Goal: Use online tool/utility: Utilize a website feature to perform a specific function

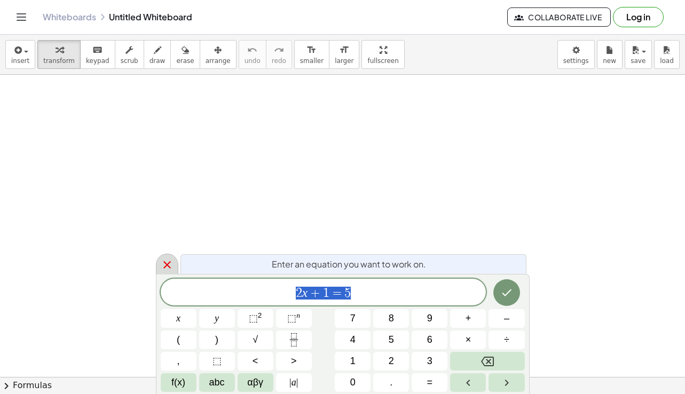
click at [167, 260] on icon at bounding box center [167, 264] width 13 height 13
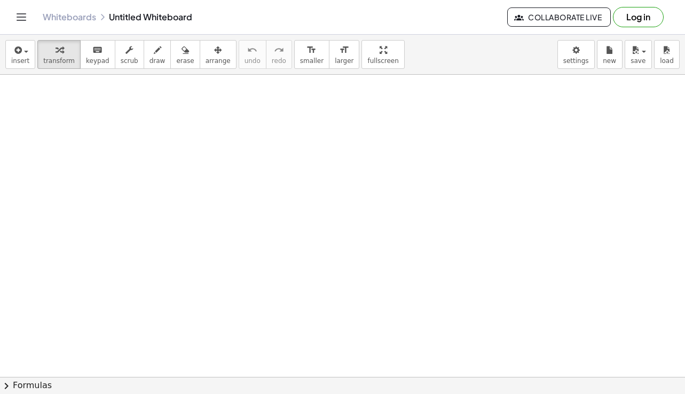
drag, startPoint x: 104, startPoint y: 147, endPoint x: 119, endPoint y: 159, distance: 19.0
click at [154, 56] on icon "button" at bounding box center [157, 50] width 7 height 13
drag, startPoint x: 102, startPoint y: 119, endPoint x: 117, endPoint y: 133, distance: 21.2
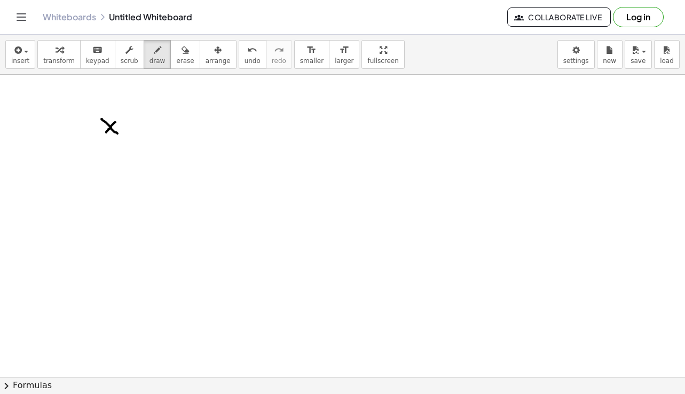
drag, startPoint x: 115, startPoint y: 122, endPoint x: 105, endPoint y: 133, distance: 14.7
drag, startPoint x: 121, startPoint y: 112, endPoint x: 129, endPoint y: 122, distance: 12.9
drag, startPoint x: 137, startPoint y: 129, endPoint x: 145, endPoint y: 129, distance: 8.0
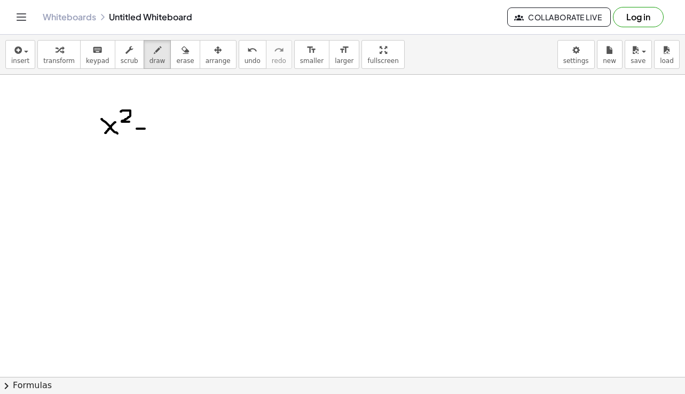
drag, startPoint x: 166, startPoint y: 109, endPoint x: 160, endPoint y: 110, distance: 5.4
drag, startPoint x: 171, startPoint y: 119, endPoint x: 164, endPoint y: 133, distance: 16.2
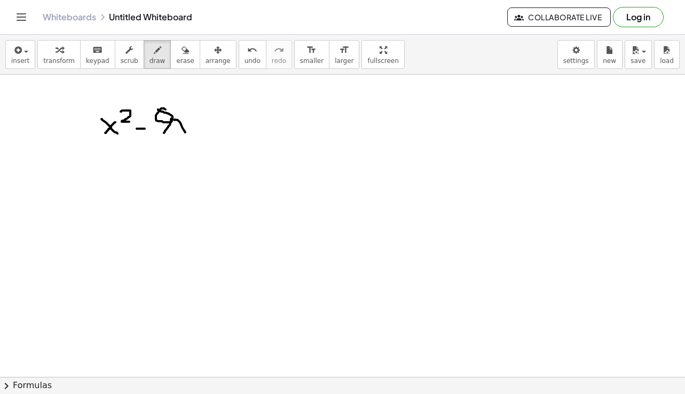
drag, startPoint x: 175, startPoint y: 120, endPoint x: 185, endPoint y: 132, distance: 16.3
drag, startPoint x: 184, startPoint y: 119, endPoint x: 177, endPoint y: 130, distance: 13.0
drag, startPoint x: 207, startPoint y: 115, endPoint x: 206, endPoint y: 131, distance: 16.1
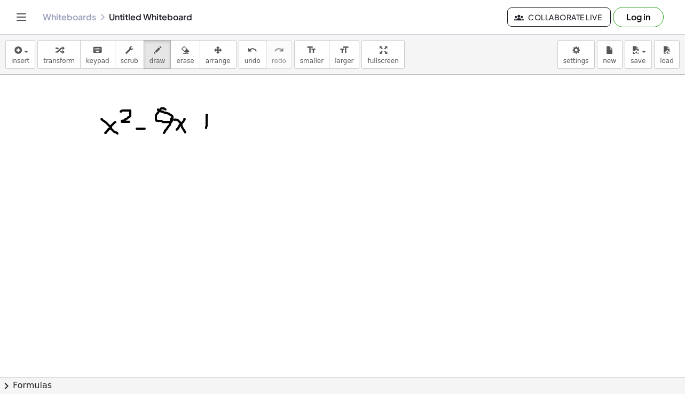
drag, startPoint x: 197, startPoint y: 123, endPoint x: 212, endPoint y: 123, distance: 15.5
drag, startPoint x: 229, startPoint y: 108, endPoint x: 229, endPoint y: 131, distance: 22.4
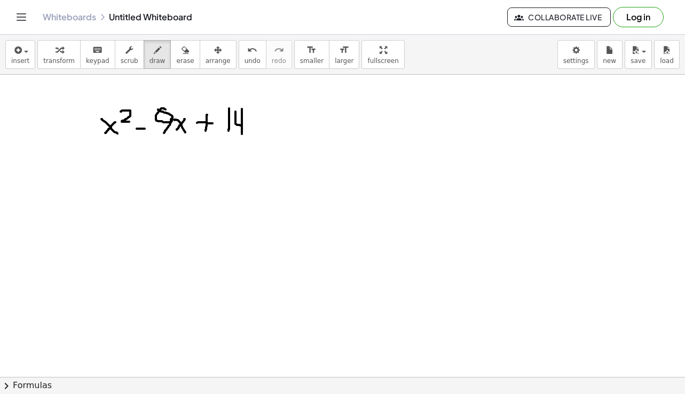
drag, startPoint x: 235, startPoint y: 112, endPoint x: 242, endPoint y: 134, distance: 23.3
drag, startPoint x: 290, startPoint y: 101, endPoint x: 390, endPoint y: 133, distance: 104.9
drag, startPoint x: 306, startPoint y: 112, endPoint x: 319, endPoint y: 123, distance: 17.4
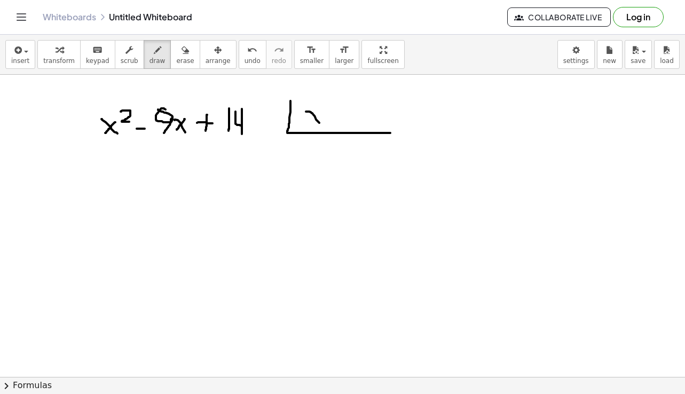
drag, startPoint x: 321, startPoint y: 109, endPoint x: 309, endPoint y: 124, distance: 19.3
drag, startPoint x: 330, startPoint y: 117, endPoint x: 340, endPoint y: 117, distance: 9.1
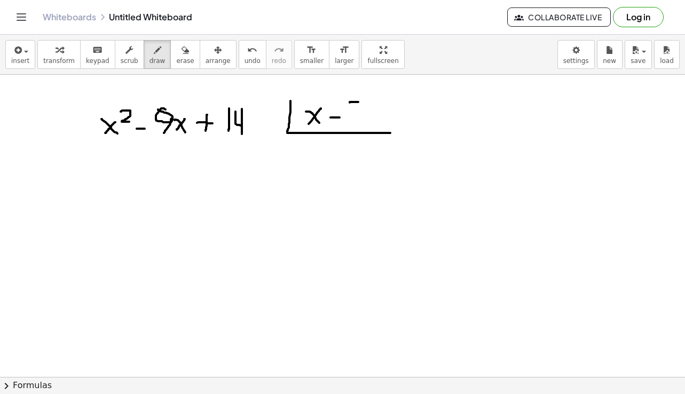
drag, startPoint x: 350, startPoint y: 103, endPoint x: 362, endPoint y: 102, distance: 12.3
drag, startPoint x: 350, startPoint y: 100, endPoint x: 347, endPoint y: 122, distance: 22.1
drag, startPoint x: 295, startPoint y: 149, endPoint x: 307, endPoint y: 163, distance: 18.5
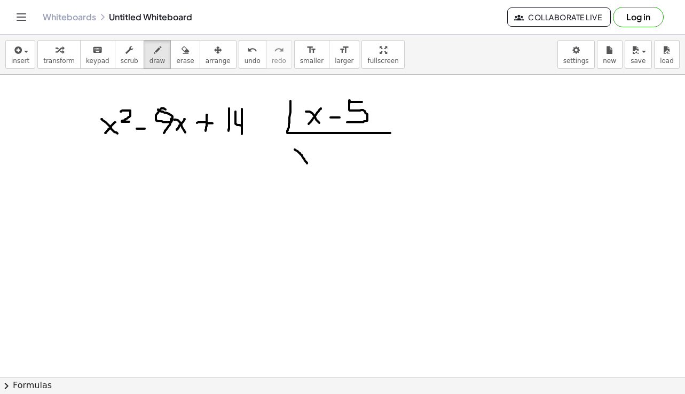
drag, startPoint x: 304, startPoint y: 148, endPoint x: 297, endPoint y: 163, distance: 16.0
drag, startPoint x: 104, startPoint y: 151, endPoint x: 117, endPoint y: 160, distance: 16.1
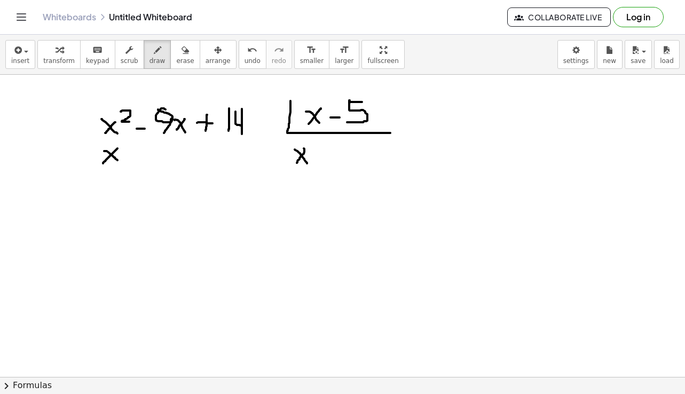
drag, startPoint x: 117, startPoint y: 148, endPoint x: 103, endPoint y: 163, distance: 20.8
drag, startPoint x: 117, startPoint y: 142, endPoint x: 130, endPoint y: 149, distance: 14.4
drag, startPoint x: 144, startPoint y: 147, endPoint x: 144, endPoint y: 162, distance: 14.4
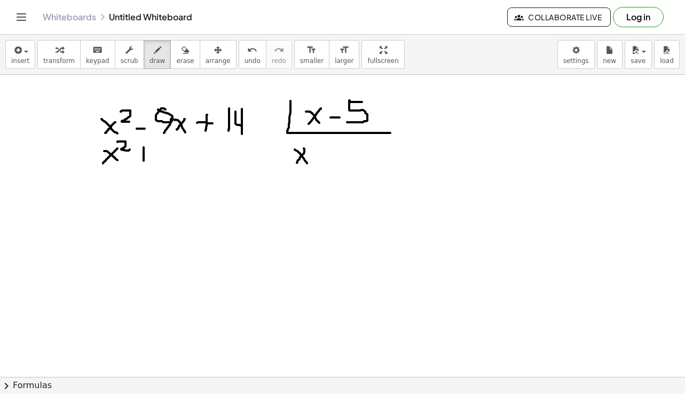
drag, startPoint x: 139, startPoint y: 154, endPoint x: 149, endPoint y: 154, distance: 10.1
drag, startPoint x: 86, startPoint y: 155, endPoint x: 97, endPoint y: 154, distance: 10.7
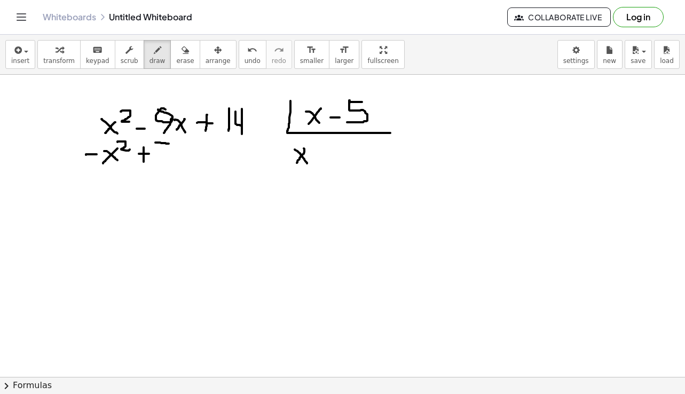
drag, startPoint x: 155, startPoint y: 143, endPoint x: 169, endPoint y: 144, distance: 13.4
drag, startPoint x: 153, startPoint y: 144, endPoint x: 147, endPoint y: 167, distance: 23.7
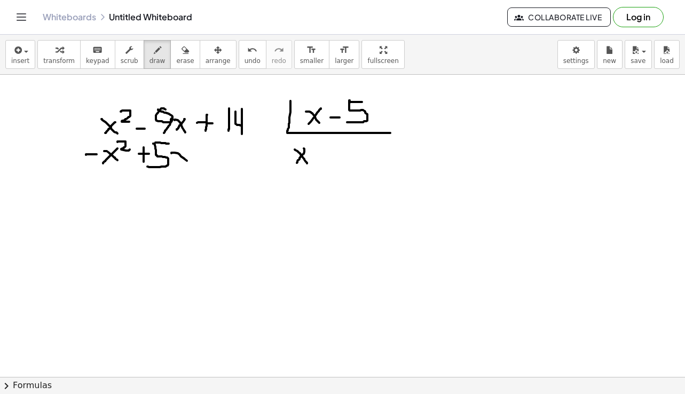
drag, startPoint x: 171, startPoint y: 153, endPoint x: 186, endPoint y: 161, distance: 16.5
drag, startPoint x: 187, startPoint y: 148, endPoint x: 176, endPoint y: 160, distance: 16.3
drag, startPoint x: 99, startPoint y: 174, endPoint x: 191, endPoint y: 170, distance: 91.9
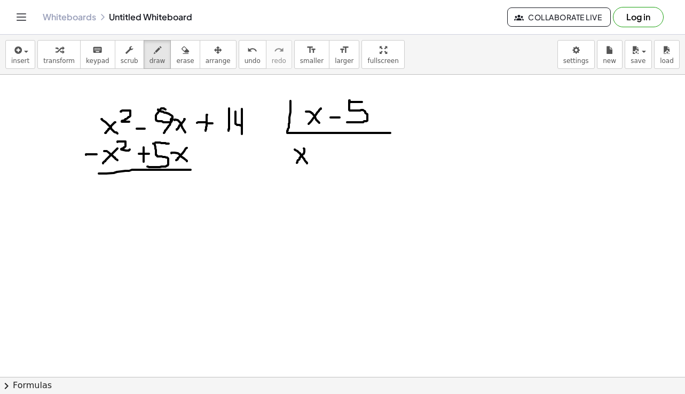
drag, startPoint x: 90, startPoint y: 184, endPoint x: 129, endPoint y: 200, distance: 42.1
drag, startPoint x: 137, startPoint y: 188, endPoint x: 148, endPoint y: 189, distance: 11.2
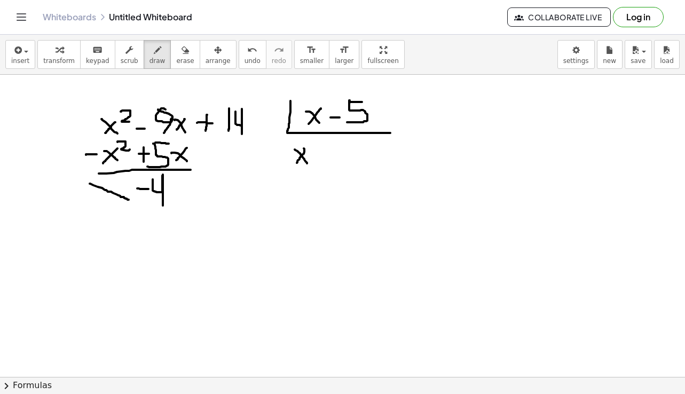
drag, startPoint x: 153, startPoint y: 179, endPoint x: 163, endPoint y: 206, distance: 28.1
drag, startPoint x: 171, startPoint y: 188, endPoint x: 183, endPoint y: 192, distance: 12.2
drag, startPoint x: 183, startPoint y: 187, endPoint x: 169, endPoint y: 200, distance: 18.9
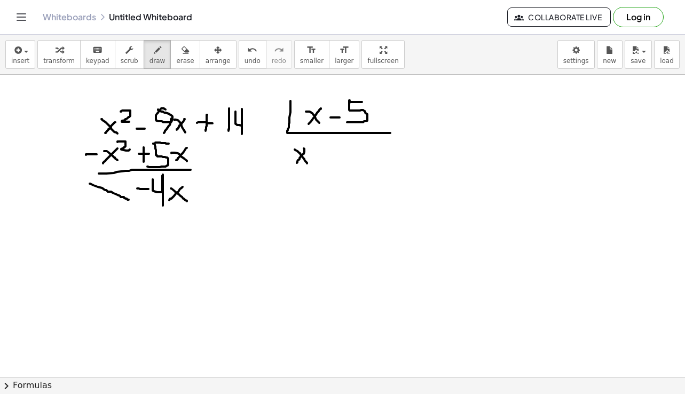
drag, startPoint x: 206, startPoint y: 185, endPoint x: 204, endPoint y: 202, distance: 17.7
drag, startPoint x: 198, startPoint y: 195, endPoint x: 212, endPoint y: 194, distance: 13.9
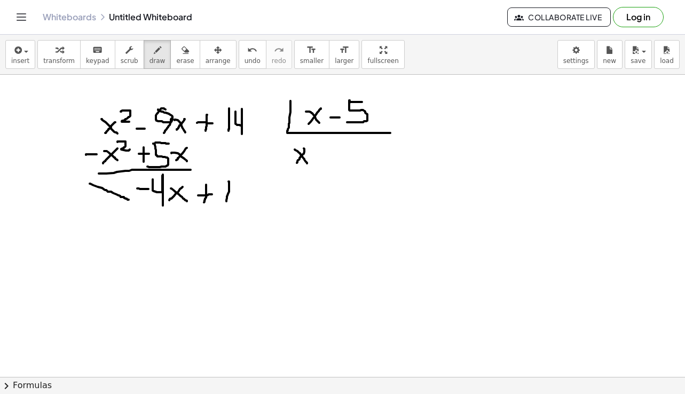
drag, startPoint x: 229, startPoint y: 182, endPoint x: 226, endPoint y: 203, distance: 21.5
drag, startPoint x: 236, startPoint y: 182, endPoint x: 248, endPoint y: 208, distance: 28.4
drag, startPoint x: 316, startPoint y: 155, endPoint x: 327, endPoint y: 155, distance: 11.7
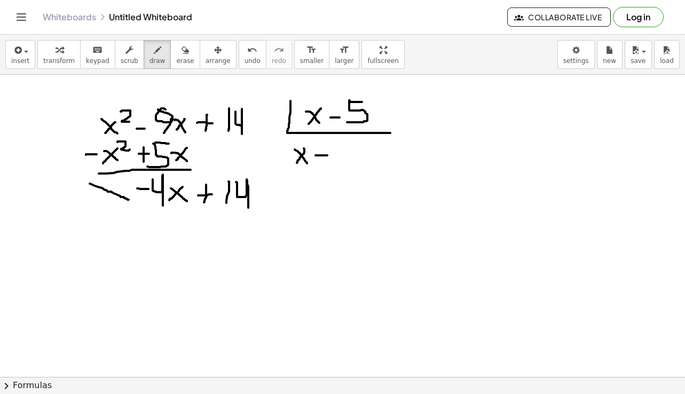
drag, startPoint x: 341, startPoint y: 141, endPoint x: 348, endPoint y: 173, distance: 32.8
drag, startPoint x: 157, startPoint y: 215, endPoint x: 169, endPoint y: 238, distance: 25.8
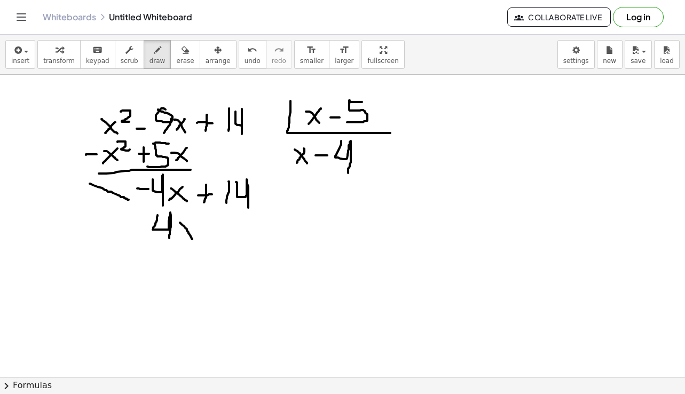
drag, startPoint x: 180, startPoint y: 223, endPoint x: 192, endPoint y: 239, distance: 20.6
drag, startPoint x: 192, startPoint y: 223, endPoint x: 179, endPoint y: 236, distance: 18.5
drag, startPoint x: 198, startPoint y: 230, endPoint x: 211, endPoint y: 229, distance: 13.4
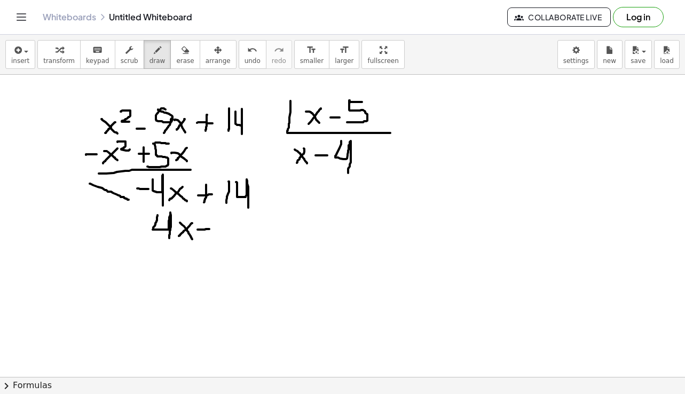
drag, startPoint x: 225, startPoint y: 223, endPoint x: 232, endPoint y: 236, distance: 15.0
drag, startPoint x: 160, startPoint y: 243, endPoint x: 264, endPoint y: 238, distance: 103.7
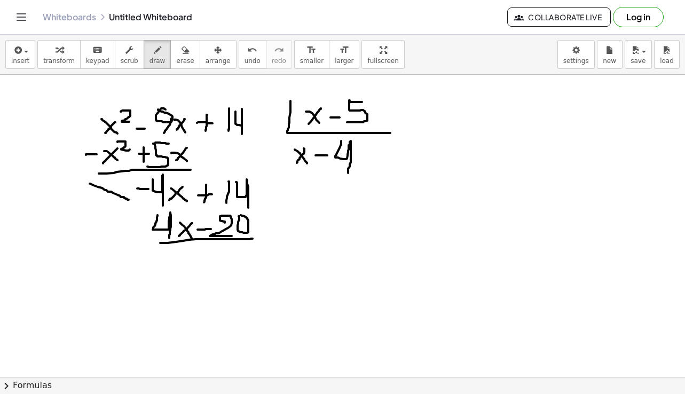
drag, startPoint x: 153, startPoint y: 247, endPoint x: 196, endPoint y: 265, distance: 46.2
drag, startPoint x: 215, startPoint y: 260, endPoint x: 224, endPoint y: 260, distance: 9.1
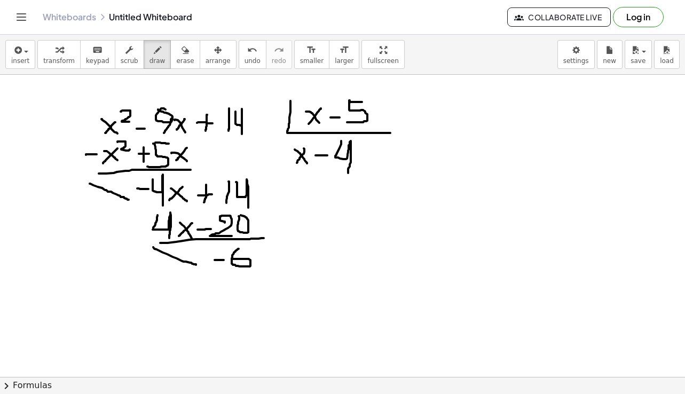
drag, startPoint x: 239, startPoint y: 249, endPoint x: 232, endPoint y: 259, distance: 12.7
drag, startPoint x: 377, startPoint y: 219, endPoint x: 382, endPoint y: 247, distance: 27.6
drag, startPoint x: 383, startPoint y: 228, endPoint x: 395, endPoint y: 243, distance: 18.7
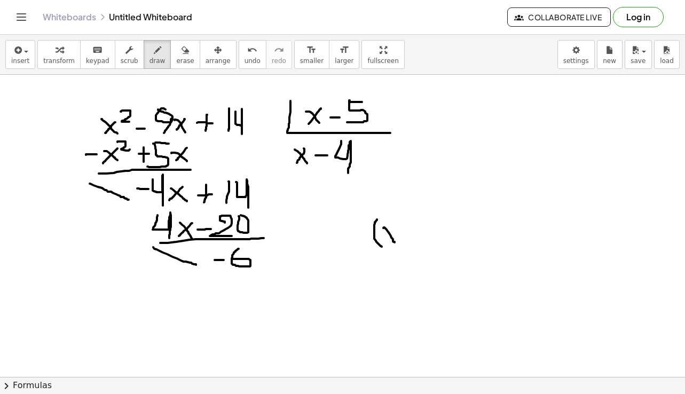
drag, startPoint x: 394, startPoint y: 229, endPoint x: 388, endPoint y: 240, distance: 13.4
drag, startPoint x: 401, startPoint y: 236, endPoint x: 409, endPoint y: 235, distance: 7.5
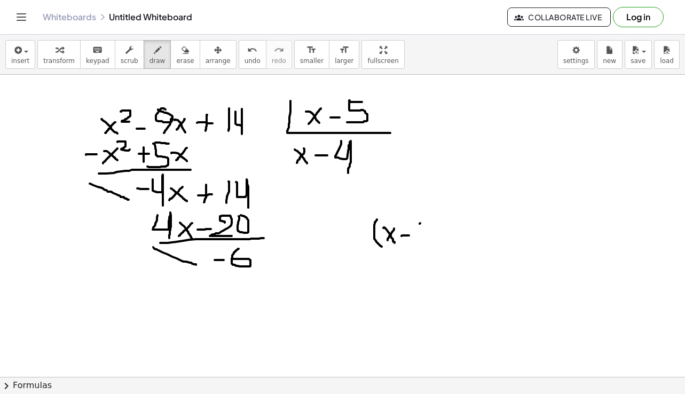
drag, startPoint x: 420, startPoint y: 224, endPoint x: 429, endPoint y: 223, distance: 9.1
drag, startPoint x: 418, startPoint y: 224, endPoint x: 414, endPoint y: 247, distance: 23.7
drag, startPoint x: 431, startPoint y: 214, endPoint x: 437, endPoint y: 250, distance: 36.7
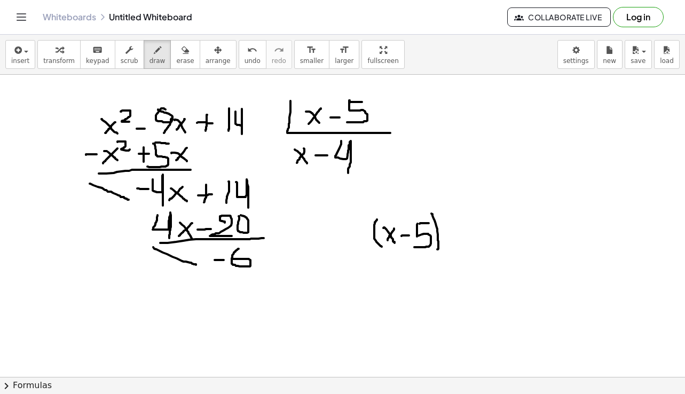
drag, startPoint x: 448, startPoint y: 219, endPoint x: 450, endPoint y: 250, distance: 31.0
drag, startPoint x: 452, startPoint y: 230, endPoint x: 467, endPoint y: 249, distance: 24.3
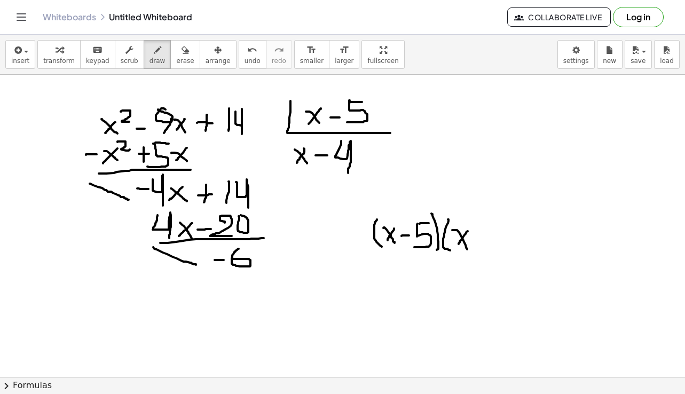
drag, startPoint x: 468, startPoint y: 231, endPoint x: 459, endPoint y: 244, distance: 15.7
drag, startPoint x: 473, startPoint y: 239, endPoint x: 479, endPoint y: 239, distance: 5.9
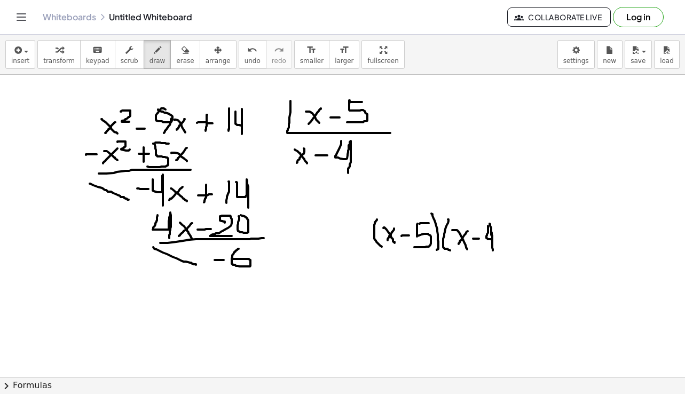
drag, startPoint x: 490, startPoint y: 224, endPoint x: 493, endPoint y: 250, distance: 26.4
drag, startPoint x: 493, startPoint y: 217, endPoint x: 501, endPoint y: 255, distance: 39.3
drag, startPoint x: 522, startPoint y: 237, endPoint x: 536, endPoint y: 237, distance: 14.4
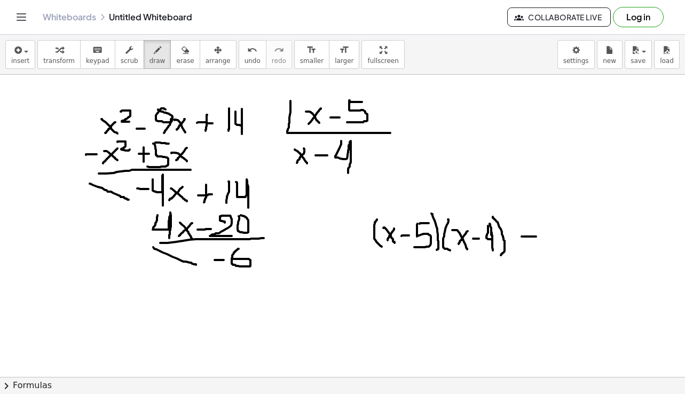
drag, startPoint x: 554, startPoint y: 222, endPoint x: 542, endPoint y: 238, distance: 19.9
drag, startPoint x: 381, startPoint y: 256, endPoint x: 507, endPoint y: 258, distance: 126.0
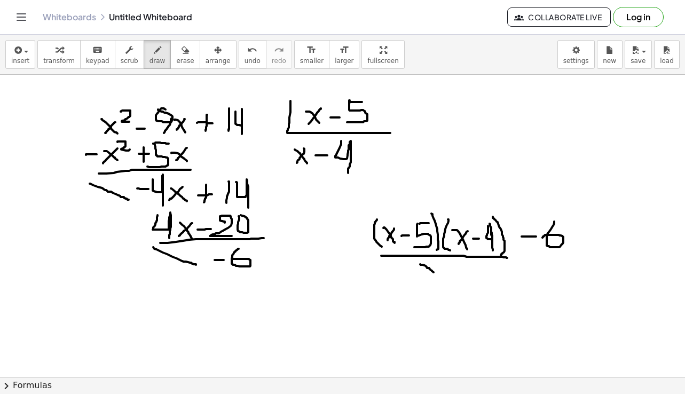
drag, startPoint x: 420, startPoint y: 264, endPoint x: 434, endPoint y: 272, distance: 15.6
drag, startPoint x: 436, startPoint y: 263, endPoint x: 423, endPoint y: 269, distance: 14.1
drag, startPoint x: 443, startPoint y: 269, endPoint x: 477, endPoint y: 265, distance: 33.8
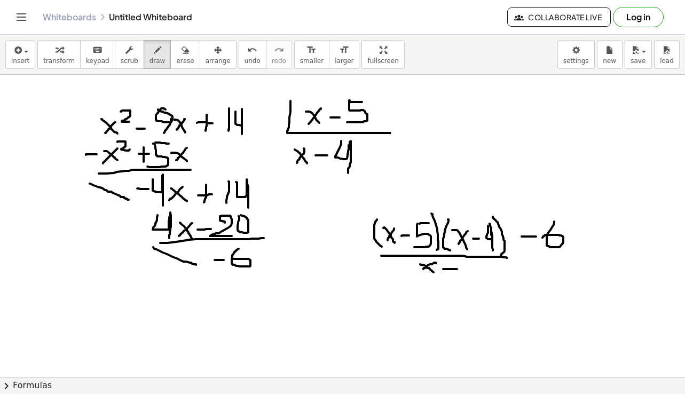
drag, startPoint x: 466, startPoint y: 261, endPoint x: 450, endPoint y: 282, distance: 26.7
drag, startPoint x: 372, startPoint y: 224, endPoint x: 430, endPoint y: 254, distance: 65.7
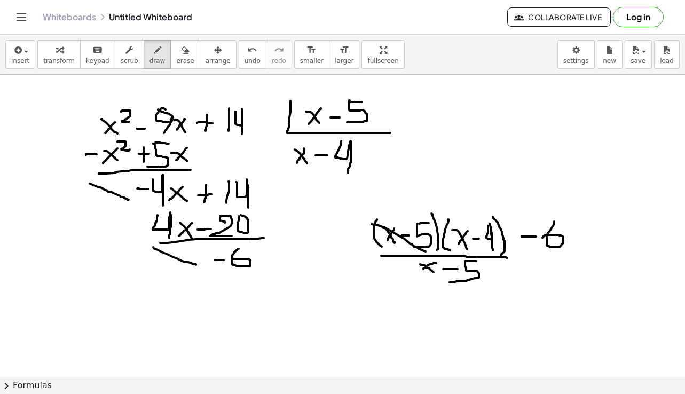
drag, startPoint x: 406, startPoint y: 257, endPoint x: 489, endPoint y: 282, distance: 86.5
drag, startPoint x: 534, startPoint y: 259, endPoint x: 577, endPoint y: 259, distance: 42.7
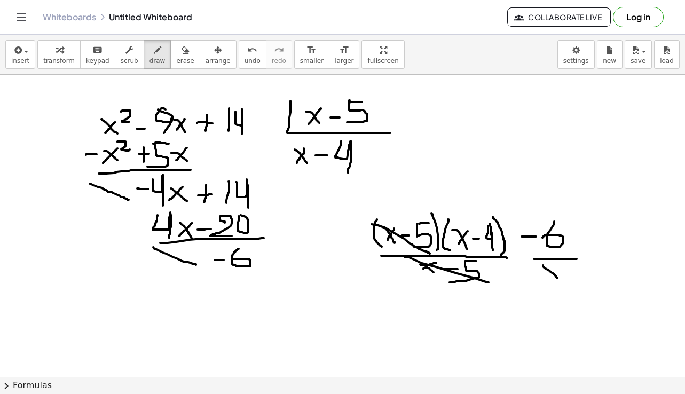
drag, startPoint x: 543, startPoint y: 265, endPoint x: 557, endPoint y: 278, distance: 19.3
drag, startPoint x: 559, startPoint y: 266, endPoint x: 546, endPoint y: 276, distance: 16.3
drag, startPoint x: 564, startPoint y: 274, endPoint x: 575, endPoint y: 273, distance: 10.8
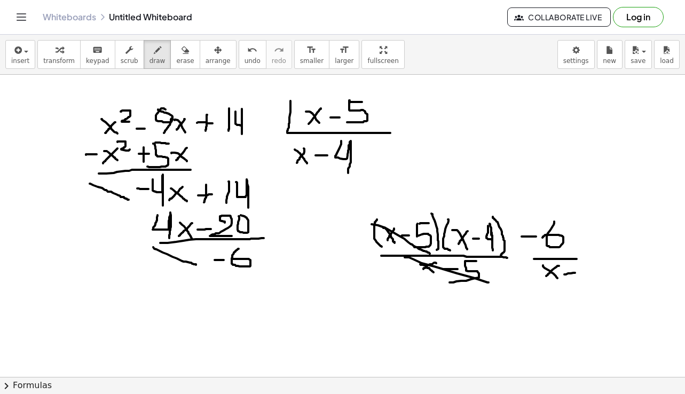
drag, startPoint x: 585, startPoint y: 263, endPoint x: 593, endPoint y: 263, distance: 8.0
drag, startPoint x: 585, startPoint y: 271, endPoint x: 579, endPoint y: 269, distance: 6.1
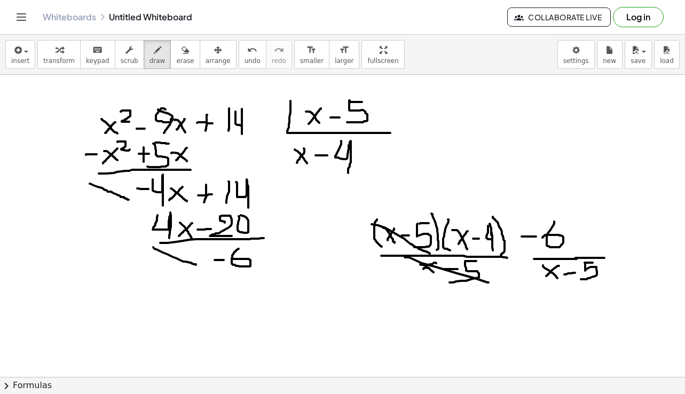
drag, startPoint x: 575, startPoint y: 258, endPoint x: 604, endPoint y: 258, distance: 29.4
click at [178, 59] on button "erase" at bounding box center [184, 54] width 29 height 29
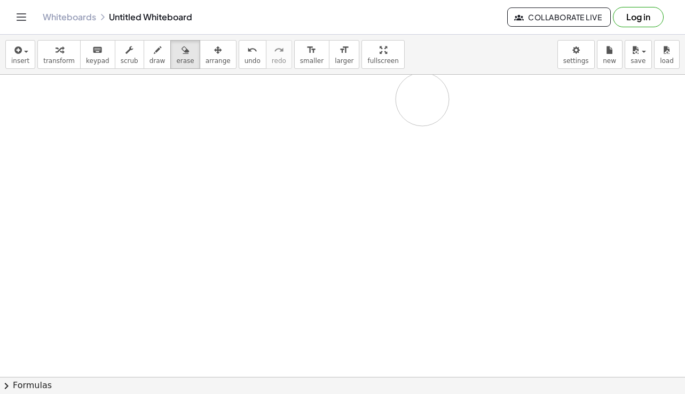
drag, startPoint x: 100, startPoint y: 105, endPoint x: 422, endPoint y: 99, distance: 322.5
click at [149, 58] on span "draw" at bounding box center [157, 60] width 16 height 7
drag, startPoint x: 168, startPoint y: 121, endPoint x: 191, endPoint y: 139, distance: 29.7
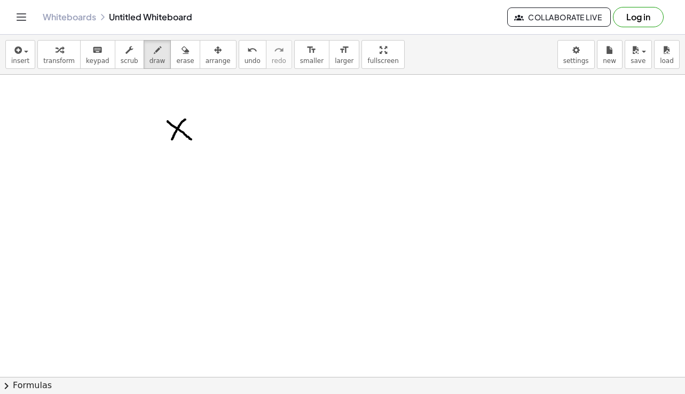
drag, startPoint x: 185, startPoint y: 120, endPoint x: 172, endPoint y: 139, distance: 23.8
drag, startPoint x: 190, startPoint y: 113, endPoint x: 207, endPoint y: 126, distance: 21.7
drag, startPoint x: 223, startPoint y: 119, endPoint x: 223, endPoint y: 138, distance: 19.8
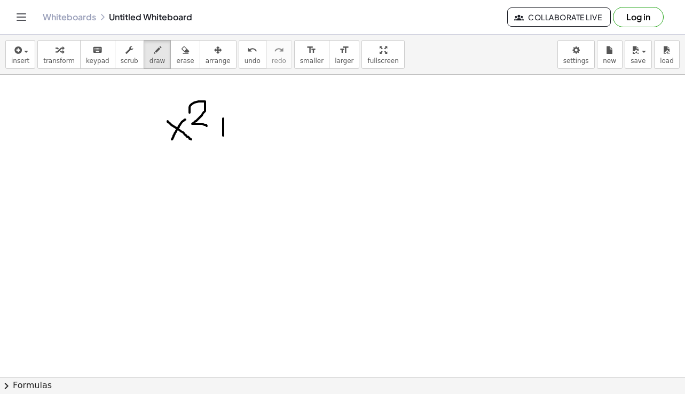
drag, startPoint x: 216, startPoint y: 132, endPoint x: 235, endPoint y: 131, distance: 19.8
drag, startPoint x: 254, startPoint y: 112, endPoint x: 254, endPoint y: 139, distance: 26.7
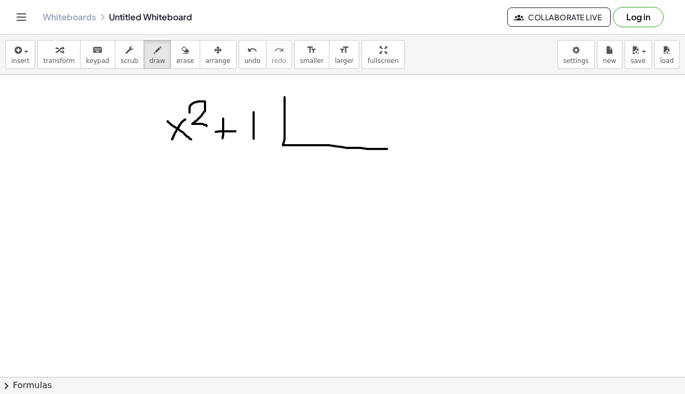
drag, startPoint x: 285, startPoint y: 97, endPoint x: 387, endPoint y: 149, distance: 114.8
drag, startPoint x: 305, startPoint y: 114, endPoint x: 326, endPoint y: 127, distance: 24.3
drag, startPoint x: 326, startPoint y: 115, endPoint x: 311, endPoint y: 133, distance: 23.2
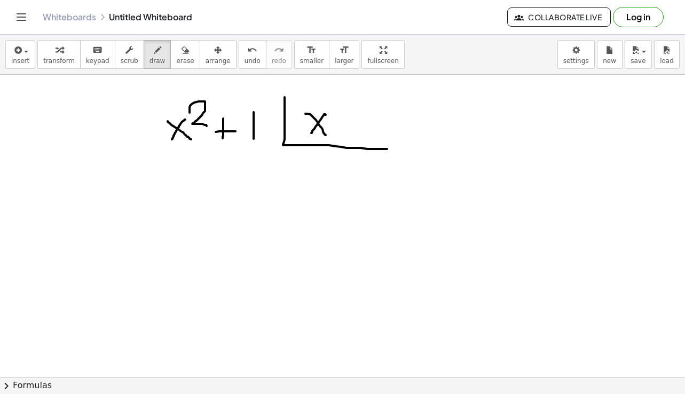
drag, startPoint x: 340, startPoint y: 116, endPoint x: 340, endPoint y: 135, distance: 18.2
drag, startPoint x: 334, startPoint y: 128, endPoint x: 353, endPoint y: 128, distance: 19.8
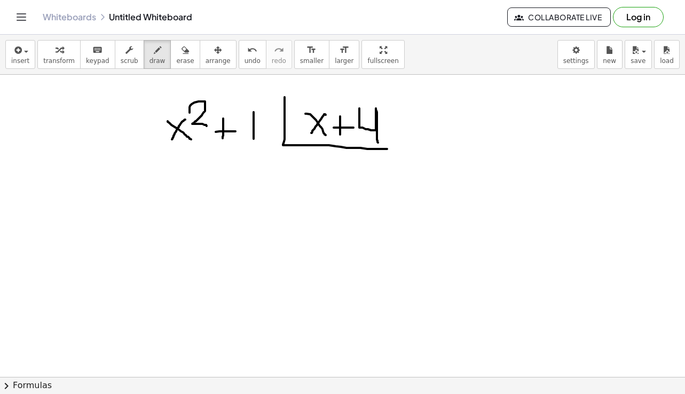
drag, startPoint x: 359, startPoint y: 108, endPoint x: 378, endPoint y: 143, distance: 38.9
drag, startPoint x: 141, startPoint y: 146, endPoint x: 150, endPoint y: 154, distance: 11.4
drag, startPoint x: 151, startPoint y: 146, endPoint x: 142, endPoint y: 153, distance: 11.4
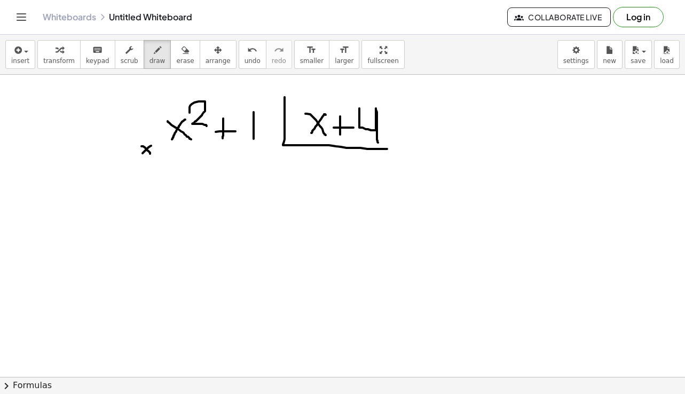
drag, startPoint x: 152, startPoint y: 143, endPoint x: 164, endPoint y: 147, distance: 13.5
drag, startPoint x: 174, startPoint y: 141, endPoint x: 176, endPoint y: 155, distance: 13.6
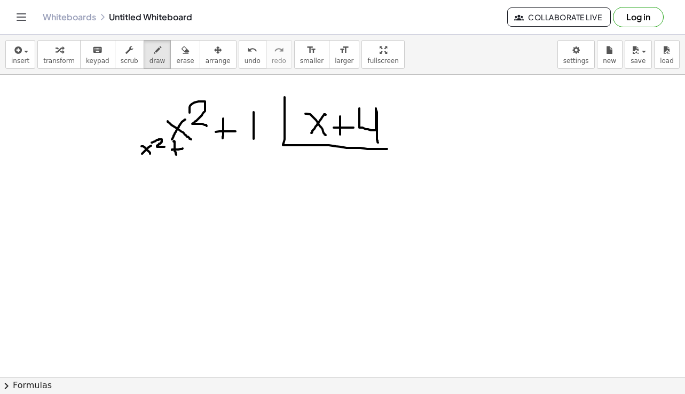
drag, startPoint x: 172, startPoint y: 150, endPoint x: 183, endPoint y: 148, distance: 10.8
drag, startPoint x: 210, startPoint y: 147, endPoint x: 219, endPoint y: 154, distance: 10.7
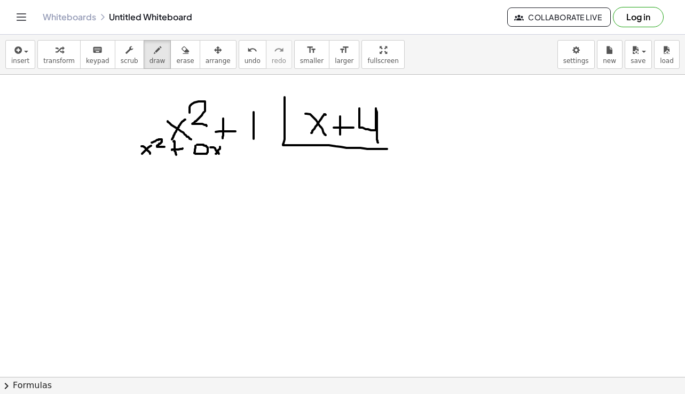
drag, startPoint x: 220, startPoint y: 147, endPoint x: 216, endPoint y: 154, distance: 8.1
drag, startPoint x: 240, startPoint y: 147, endPoint x: 240, endPoint y: 155, distance: 7.5
drag, startPoint x: 234, startPoint y: 153, endPoint x: 243, endPoint y: 151, distance: 9.2
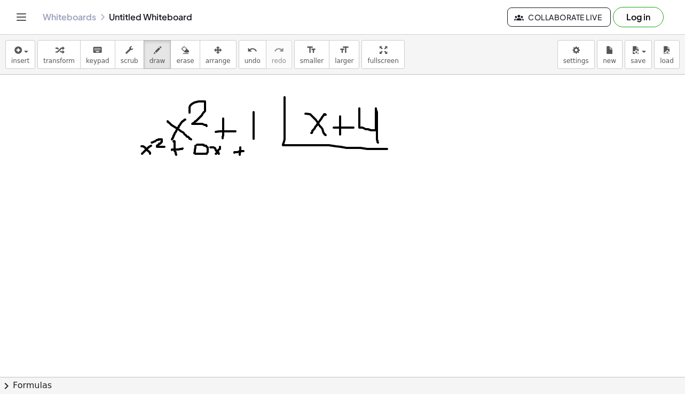
drag, startPoint x: 263, startPoint y: 140, endPoint x: 262, endPoint y: 155, distance: 15.0
drag, startPoint x: 304, startPoint y: 156, endPoint x: 314, endPoint y: 166, distance: 14.0
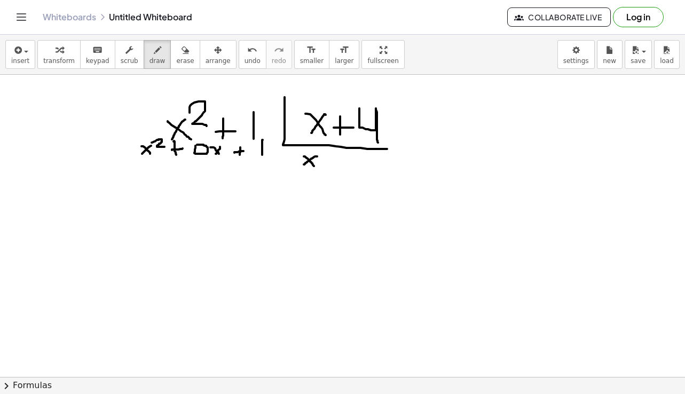
drag, startPoint x: 317, startPoint y: 156, endPoint x: 304, endPoint y: 164, distance: 15.6
drag, startPoint x: 145, startPoint y: 168, endPoint x: 155, endPoint y: 176, distance: 13.0
drag, startPoint x: 154, startPoint y: 168, endPoint x: 147, endPoint y: 176, distance: 11.0
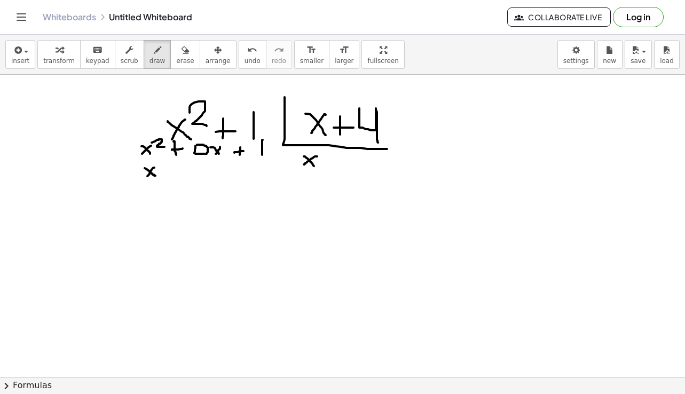
drag, startPoint x: 155, startPoint y: 165, endPoint x: 162, endPoint y: 169, distance: 8.6
drag, startPoint x: 125, startPoint y: 172, endPoint x: 135, endPoint y: 172, distance: 9.6
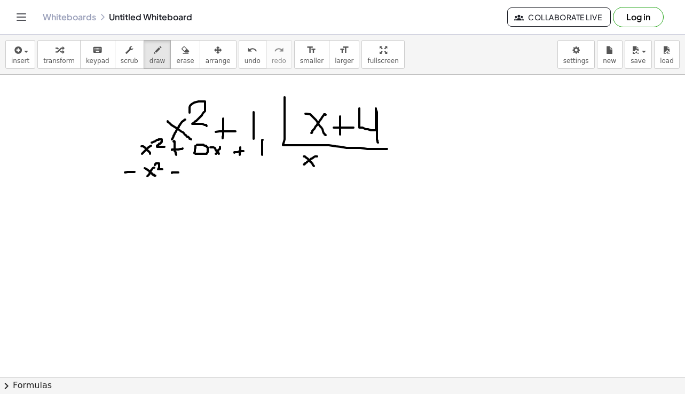
drag, startPoint x: 172, startPoint y: 173, endPoint x: 180, endPoint y: 172, distance: 8.0
drag, startPoint x: 190, startPoint y: 161, endPoint x: 194, endPoint y: 180, distance: 19.7
drag
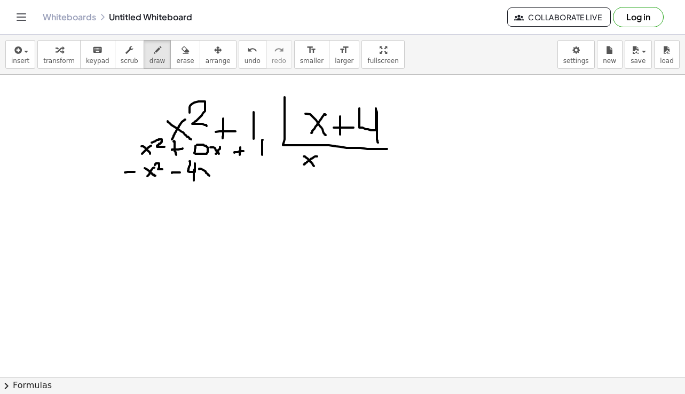
drag, startPoint x: 136, startPoint y: 187, endPoint x: 154, endPoint y: 195, distance: 19.4
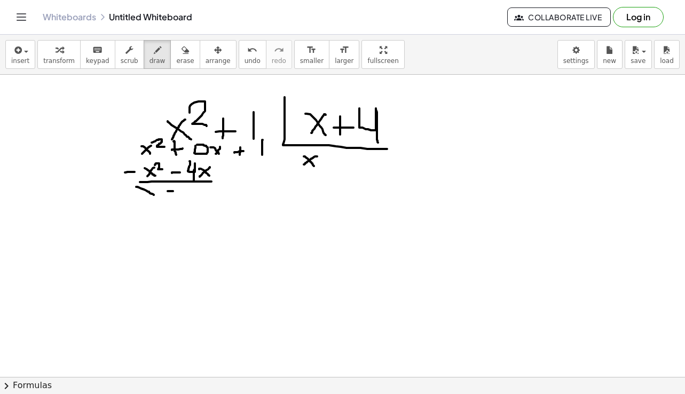
drag, startPoint x: 168, startPoint y: 191, endPoint x: 175, endPoint y: 191, distance: 7.5
drag, startPoint x: 186, startPoint y: 183, endPoint x: 189, endPoint y: 200, distance: 17.4
drag, startPoint x: 192, startPoint y: 190, endPoint x: 204, endPoint y: 198, distance: 15.0
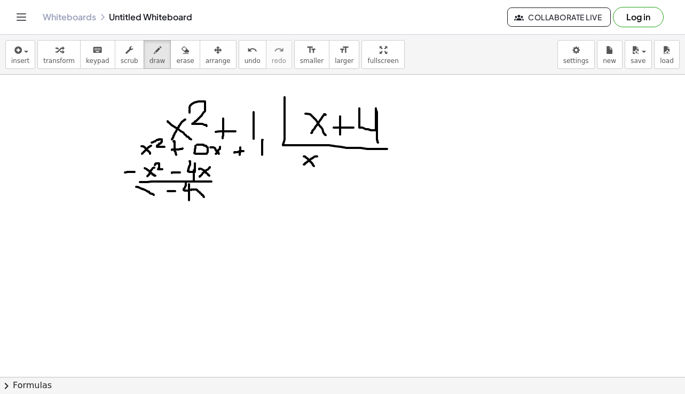
drag, startPoint x: 204, startPoint y: 188, endPoint x: 198, endPoint y: 196, distance: 10.3
drag, startPoint x: 226, startPoint y: 188, endPoint x: 224, endPoint y: 196, distance: 8.2
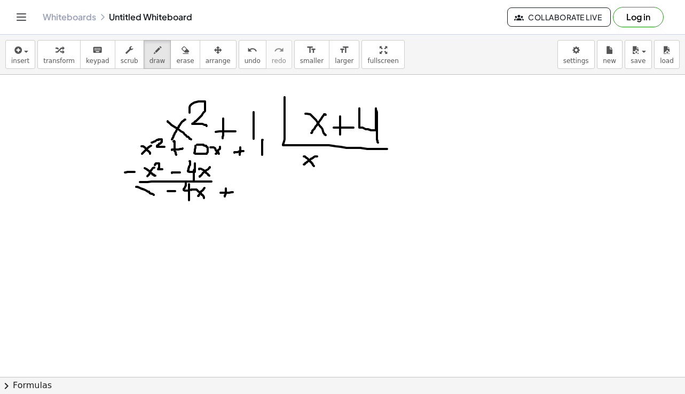
drag, startPoint x: 220, startPoint y: 193, endPoint x: 233, endPoint y: 192, distance: 12.3
drag, startPoint x: 243, startPoint y: 182, endPoint x: 245, endPoint y: 199, distance: 17.2
drag, startPoint x: 333, startPoint y: 162, endPoint x: 342, endPoint y: 162, distance: 9.1
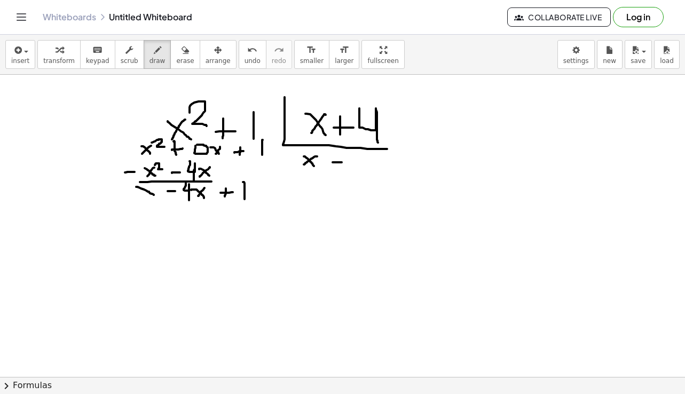
drag, startPoint x: 357, startPoint y: 154, endPoint x: 364, endPoint y: 176, distance: 22.8
drag, startPoint x: 189, startPoint y: 206, endPoint x: 199, endPoint y: 225, distance: 21.7
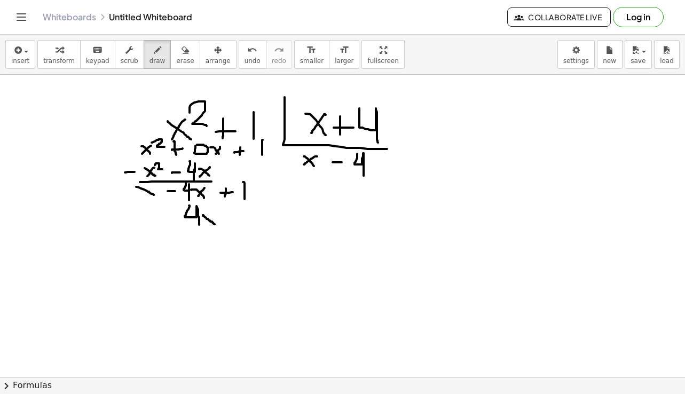
drag, startPoint x: 203, startPoint y: 216, endPoint x: 215, endPoint y: 224, distance: 14.5
drag, startPoint x: 215, startPoint y: 213, endPoint x: 206, endPoint y: 226, distance: 16.1
drag, startPoint x: 224, startPoint y: 213, endPoint x: 223, endPoint y: 224, distance: 11.3
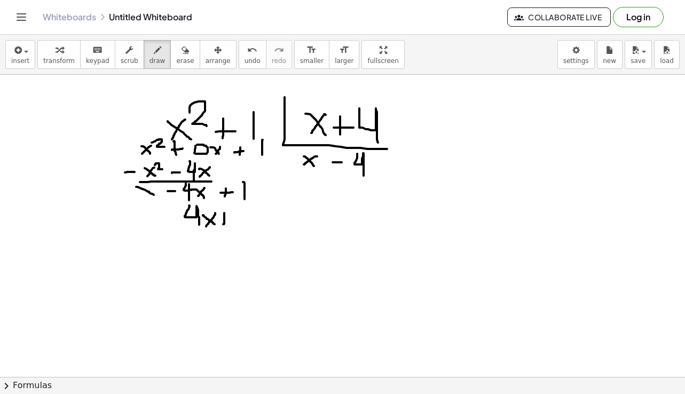
drag, startPoint x: 217, startPoint y: 219, endPoint x: 231, endPoint y: 218, distance: 14.0
drag, startPoint x: 240, startPoint y: 207, endPoint x: 238, endPoint y: 222, distance: 15.2
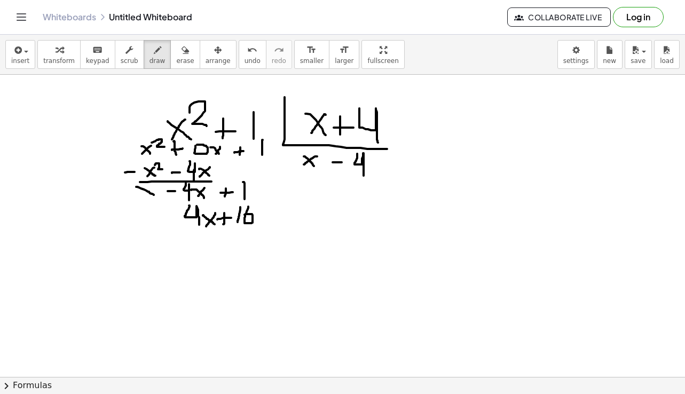
drag, startPoint x: 248, startPoint y: 207, endPoint x: 245, endPoint y: 215, distance: 8.8
drag, startPoint x: 171, startPoint y: 225, endPoint x: 263, endPoint y: 225, distance: 91.8
drag, startPoint x: 176, startPoint y: 230, endPoint x: 208, endPoint y: 243, distance: 34.5
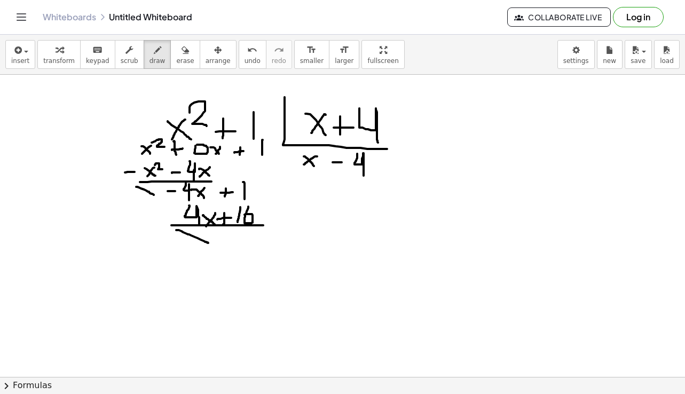
drag, startPoint x: 233, startPoint y: 233, endPoint x: 233, endPoint y: 246, distance: 12.3
drag, startPoint x: 238, startPoint y: 232, endPoint x: 242, endPoint y: 251, distance: 19.1
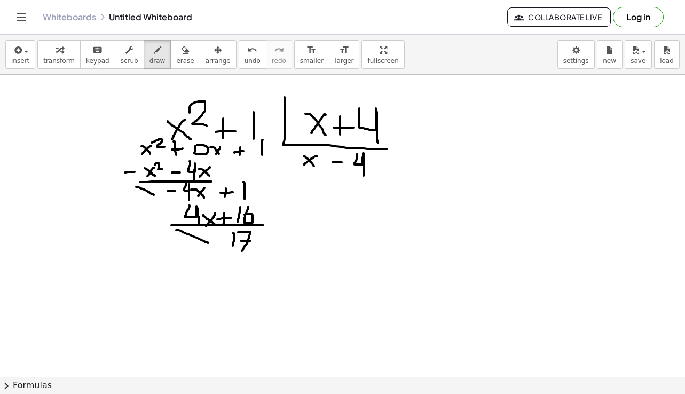
drag, startPoint x: 241, startPoint y: 241, endPoint x: 250, endPoint y: 241, distance: 9.6
drag, startPoint x: 345, startPoint y: 220, endPoint x: 337, endPoint y: 246, distance: 26.5
drag, startPoint x: 344, startPoint y: 229, endPoint x: 353, endPoint y: 239, distance: 13.2
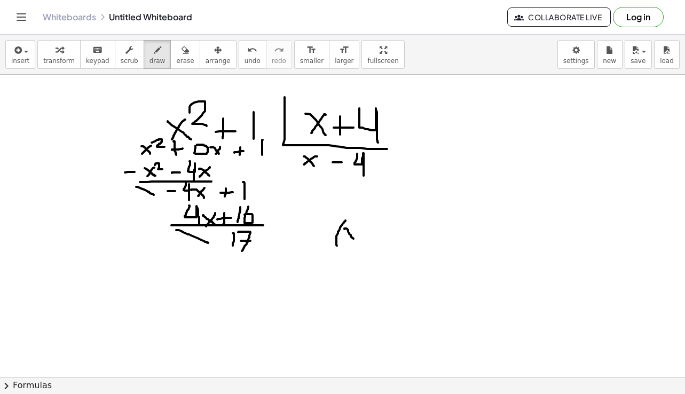
drag, startPoint x: 355, startPoint y: 230, endPoint x: 345, endPoint y: 240, distance: 14.4
drag, startPoint x: 365, startPoint y: 233, endPoint x: 362, endPoint y: 239, distance: 7.2
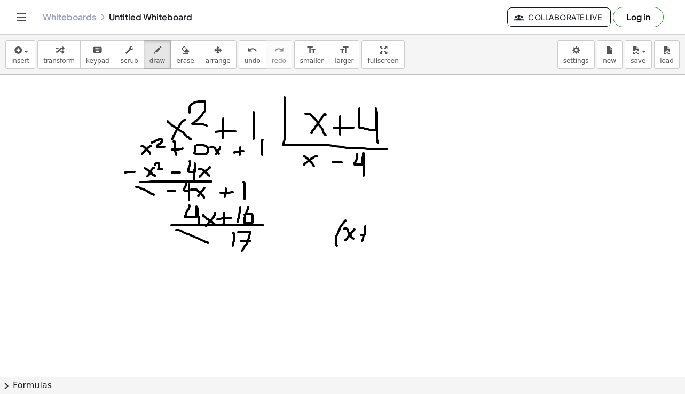
drag, startPoint x: 361, startPoint y: 235, endPoint x: 367, endPoint y: 235, distance: 5.9
drag, startPoint x: 379, startPoint y: 227, endPoint x: 384, endPoint y: 247, distance: 20.5
drag, startPoint x: 387, startPoint y: 219, endPoint x: 391, endPoint y: 253, distance: 33.4
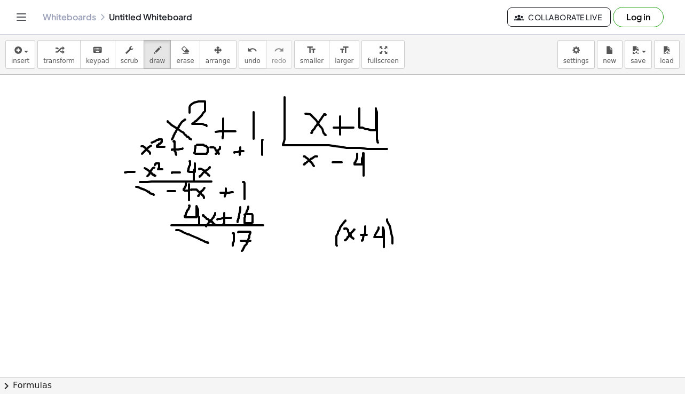
drag, startPoint x: 406, startPoint y: 220, endPoint x: 413, endPoint y: 228, distance: 10.2
drag, startPoint x: 413, startPoint y: 228, endPoint x: 425, endPoint y: 241, distance: 17.8
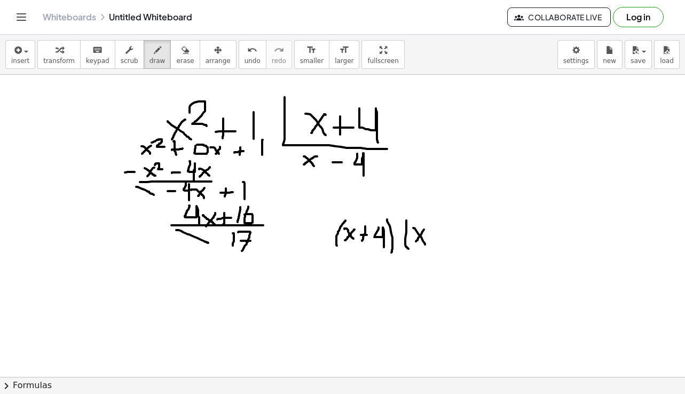
drag, startPoint x: 428, startPoint y: 237, endPoint x: 441, endPoint y: 236, distance: 12.9
drag, startPoint x: 446, startPoint y: 226, endPoint x: 455, endPoint y: 247, distance: 22.5
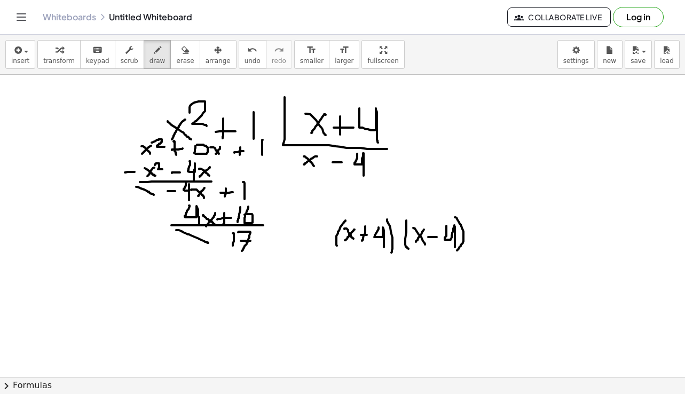
drag, startPoint x: 455, startPoint y: 217, endPoint x: 457, endPoint y: 250, distance: 33.2
drag, startPoint x: 487, startPoint y: 225, endPoint x: 484, endPoint y: 238, distance: 13.2
drag, startPoint x: 483, startPoint y: 237, endPoint x: 490, endPoint y: 235, distance: 7.6
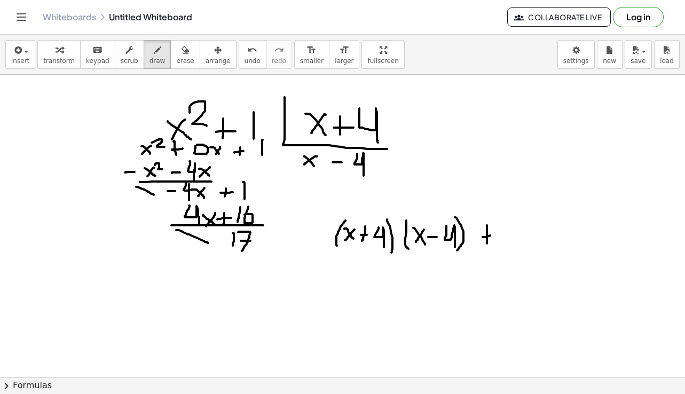
drag, startPoint x: 507, startPoint y: 223, endPoint x: 507, endPoint y: 246, distance: 22.4
drag, startPoint x: 514, startPoint y: 223, endPoint x: 518, endPoint y: 244, distance: 21.4
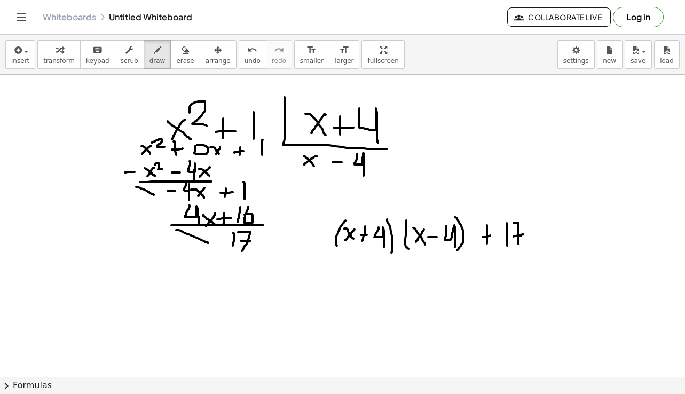
drag, startPoint x: 514, startPoint y: 237, endPoint x: 523, endPoint y: 234, distance: 9.8
drag, startPoint x: 342, startPoint y: 261, endPoint x: 456, endPoint y: 261, distance: 114.3
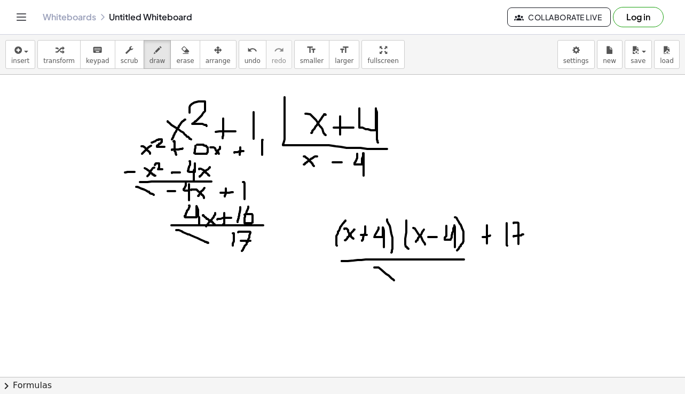
drag, startPoint x: 374, startPoint y: 267, endPoint x: 394, endPoint y: 280, distance: 23.5
drag, startPoint x: 387, startPoint y: 272, endPoint x: 382, endPoint y: 275, distance: 6.1
drag, startPoint x: 400, startPoint y: 273, endPoint x: 409, endPoint y: 272, distance: 9.7
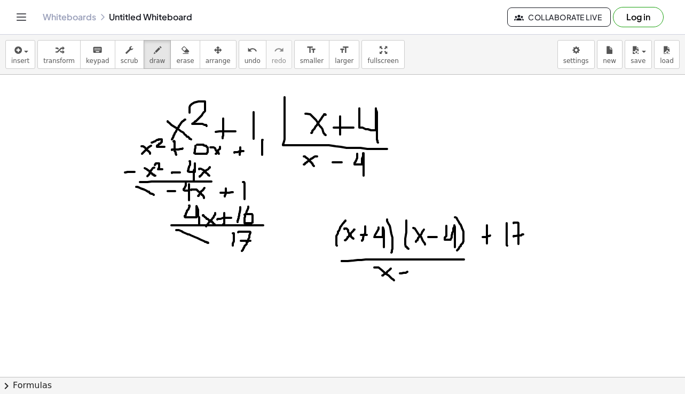
drag, startPoint x: 418, startPoint y: 264, endPoint x: 423, endPoint y: 281, distance: 18.1
drag, startPoint x: 400, startPoint y: 225, endPoint x: 458, endPoint y: 253, distance: 64.5
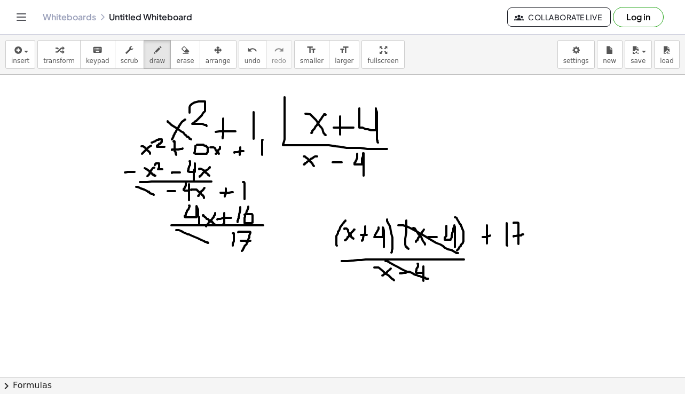
drag, startPoint x: 385, startPoint y: 261, endPoint x: 428, endPoint y: 279, distance: 46.2
drag, startPoint x: 387, startPoint y: 305, endPoint x: 407, endPoint y: 318, distance: 23.8
drag, startPoint x: 405, startPoint y: 305, endPoint x: 393, endPoint y: 316, distance: 16.6
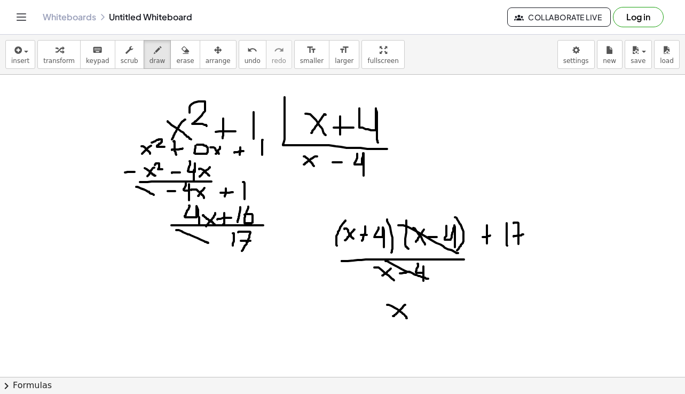
drag, startPoint x: 423, startPoint y: 303, endPoint x: 422, endPoint y: 316, distance: 12.9
drag, startPoint x: 418, startPoint y: 310, endPoint x: 430, endPoint y: 306, distance: 13.0
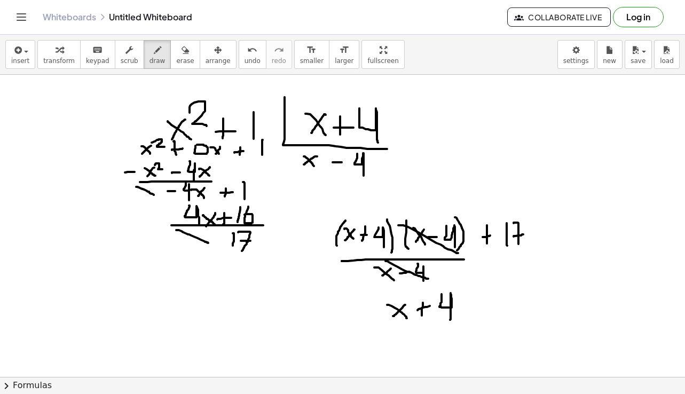
drag, startPoint x: 442, startPoint y: 294, endPoint x: 450, endPoint y: 320, distance: 27.0
drag, startPoint x: 469, startPoint y: 300, endPoint x: 469, endPoint y: 318, distance: 18.2
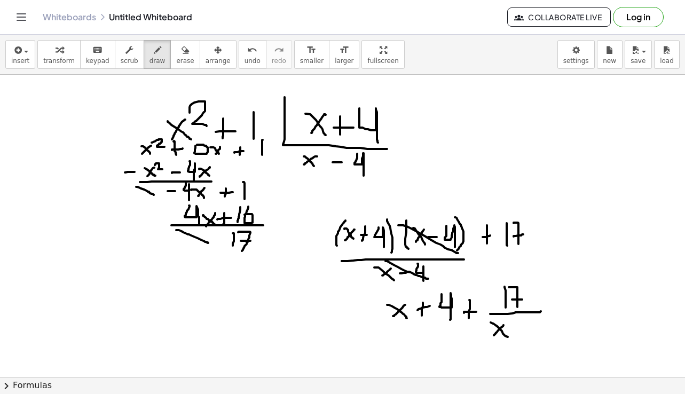
click at [176, 61] on span "erase" at bounding box center [185, 60] width 18 height 7
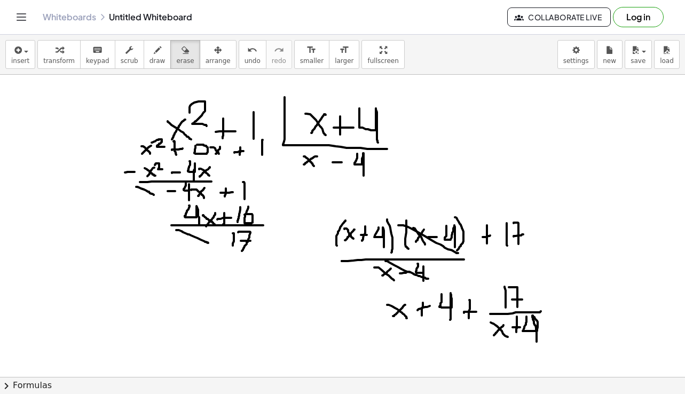
click at [150, 58] on span "draw" at bounding box center [157, 60] width 16 height 7
drag, startPoint x: 385, startPoint y: 302, endPoint x: 409, endPoint y: 319, distance: 29.2
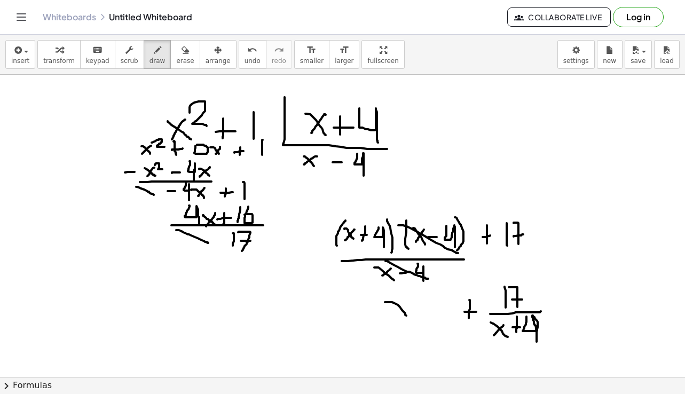
drag, startPoint x: 408, startPoint y: 300, endPoint x: 407, endPoint y: 319, distance: 18.7
drag, startPoint x: 413, startPoint y: 310, endPoint x: 427, endPoint y: 309, distance: 13.9
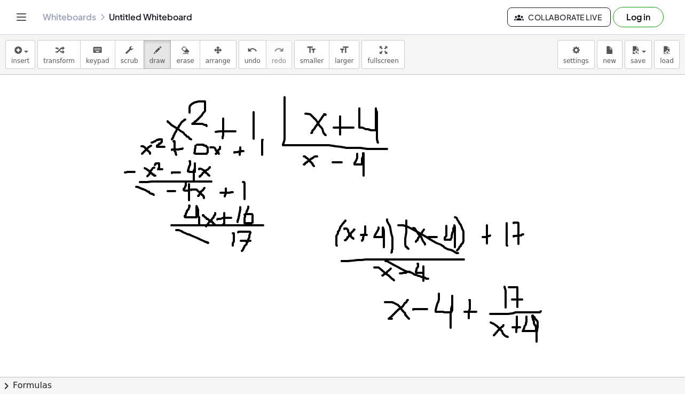
drag, startPoint x: 439, startPoint y: 294, endPoint x: 451, endPoint y: 328, distance: 36.1
click at [176, 61] on span "erase" at bounding box center [185, 60] width 18 height 7
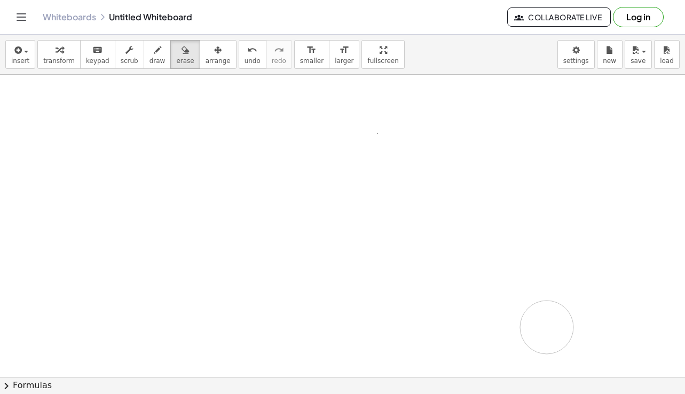
drag, startPoint x: 149, startPoint y: 99, endPoint x: 335, endPoint y: 135, distance: 188.7
click at [148, 69] on div "insert select one: Math Expression Function Text Youtube Video Graphing Geometr…" at bounding box center [342, 55] width 685 height 40
click at [148, 67] on button "draw" at bounding box center [158, 54] width 28 height 29
drag, startPoint x: 151, startPoint y: 107, endPoint x: 164, endPoint y: 121, distance: 18.9
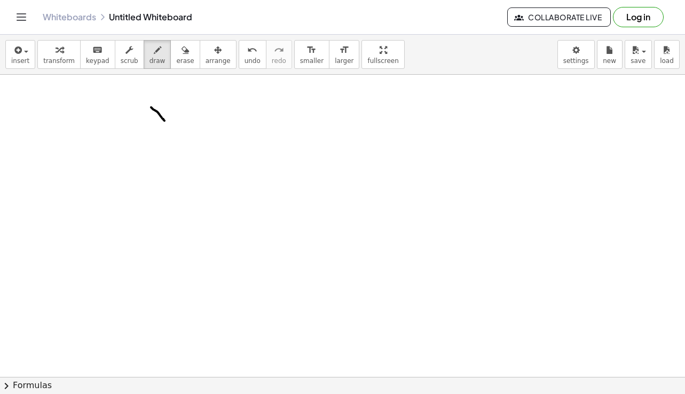
drag, startPoint x: 165, startPoint y: 105, endPoint x: 152, endPoint y: 119, distance: 18.9
drag, startPoint x: 171, startPoint y: 100, endPoint x: 179, endPoint y: 107, distance: 11.0
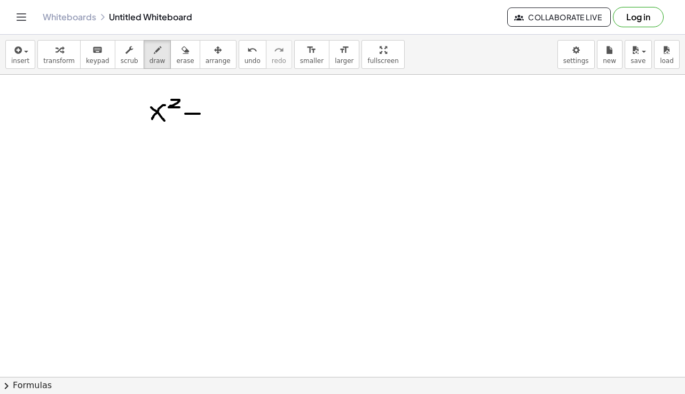
drag, startPoint x: 185, startPoint y: 114, endPoint x: 200, endPoint y: 114, distance: 14.4
drag, startPoint x: 216, startPoint y: 106, endPoint x: 239, endPoint y: 124, distance: 29.7
drag, startPoint x: 242, startPoint y: 109, endPoint x: 259, endPoint y: 120, distance: 20.6
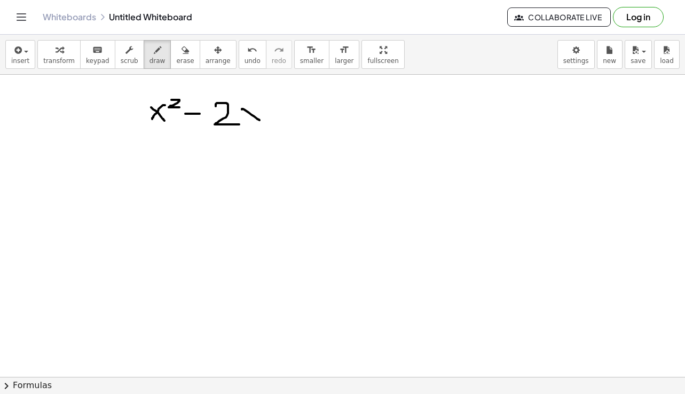
drag, startPoint x: 261, startPoint y: 109, endPoint x: 245, endPoint y: 119, distance: 18.5
drag, startPoint x: 277, startPoint y: 112, endPoint x: 289, endPoint y: 113, distance: 12.8
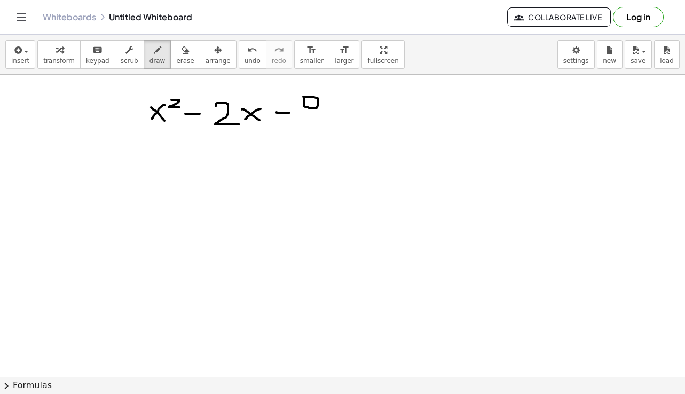
drag, startPoint x: 305, startPoint y: 108, endPoint x: 313, endPoint y: 109, distance: 7.6
drag, startPoint x: 154, startPoint y: 129, endPoint x: 321, endPoint y: 131, distance: 167.7
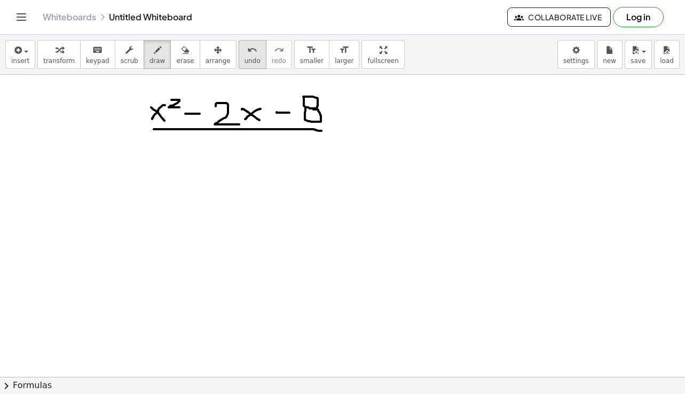
click at [245, 55] on div "undo" at bounding box center [253, 49] width 16 height 13
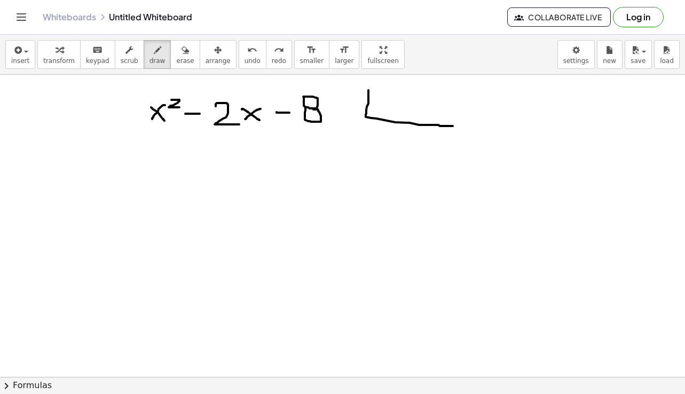
drag, startPoint x: 368, startPoint y: 90, endPoint x: 455, endPoint y: 126, distance: 94.1
drag, startPoint x: 391, startPoint y: 98, endPoint x: 403, endPoint y: 113, distance: 19.4
drag, startPoint x: 404, startPoint y: 99, endPoint x: 392, endPoint y: 109, distance: 15.5
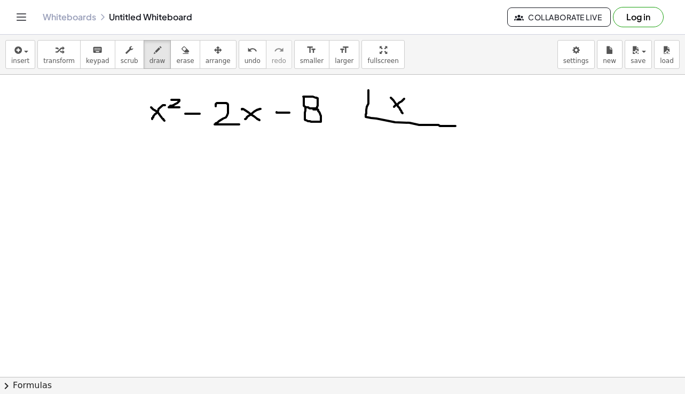
drag, startPoint x: 421, startPoint y: 100, endPoint x: 421, endPoint y: 112, distance: 11.8
drag, startPoint x: 412, startPoint y: 107, endPoint x: 428, endPoint y: 106, distance: 16.1
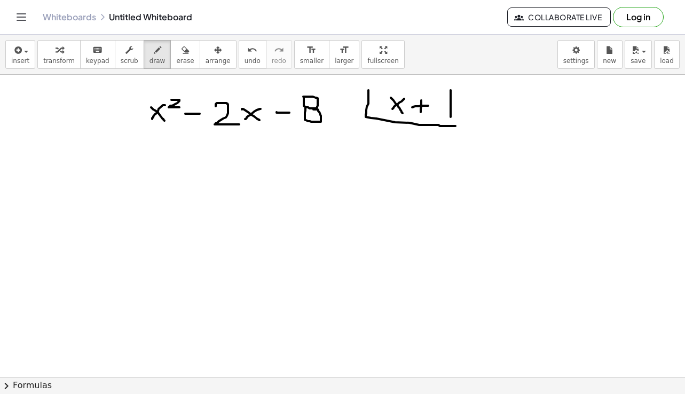
drag, startPoint x: 451, startPoint y: 90, endPoint x: 451, endPoint y: 117, distance: 26.7
drag, startPoint x: 371, startPoint y: 138, endPoint x: 381, endPoint y: 152, distance: 16.9
drag, startPoint x: 382, startPoint y: 134, endPoint x: 365, endPoint y: 151, distance: 23.8
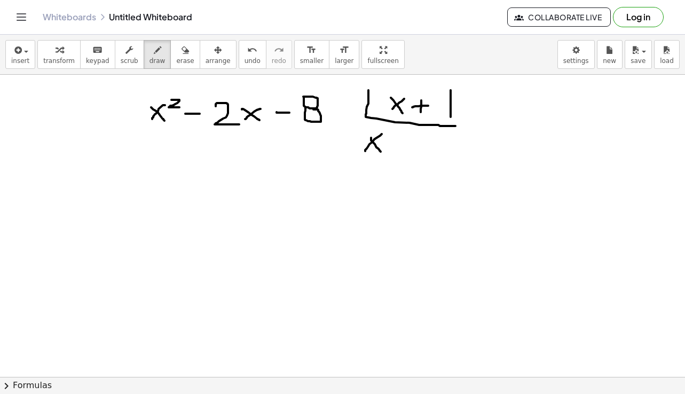
drag, startPoint x: 367, startPoint y: 138, endPoint x: 364, endPoint y: 132, distance: 7.4
drag, startPoint x: 154, startPoint y: 141, endPoint x: 170, endPoint y: 152, distance: 19.7
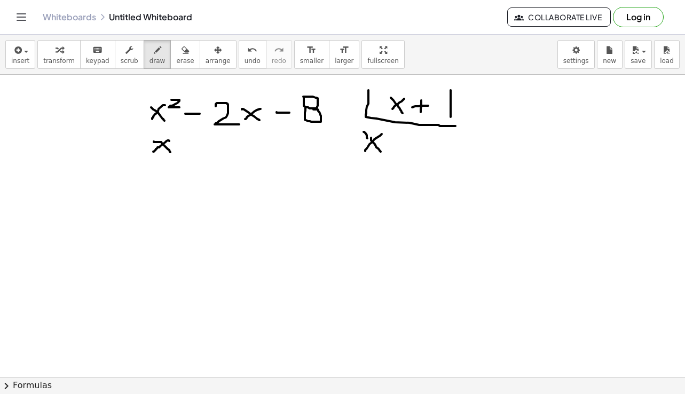
drag, startPoint x: 169, startPoint y: 141, endPoint x: 153, endPoint y: 152, distance: 19.2
drag, startPoint x: 174, startPoint y: 133, endPoint x: 184, endPoint y: 141, distance: 12.9
drag, startPoint x: 200, startPoint y: 138, endPoint x: 199, endPoint y: 152, distance: 13.9
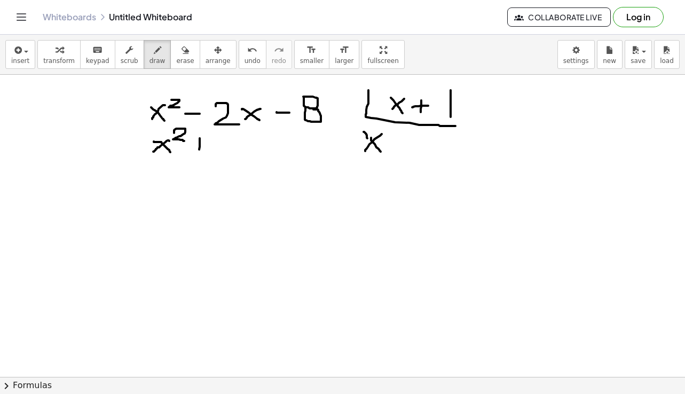
drag, startPoint x: 224, startPoint y: 140, endPoint x: 236, endPoint y: 154, distance: 18.5
drag, startPoint x: 238, startPoint y: 139, endPoint x: 224, endPoint y: 150, distance: 17.1
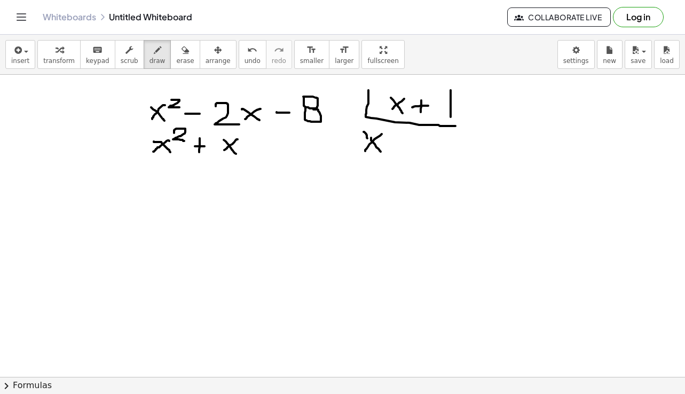
drag, startPoint x: 144, startPoint y: 164, endPoint x: 246, endPoint y: 164, distance: 101.4
drag, startPoint x: 116, startPoint y: 146, endPoint x: 135, endPoint y: 146, distance: 18.7
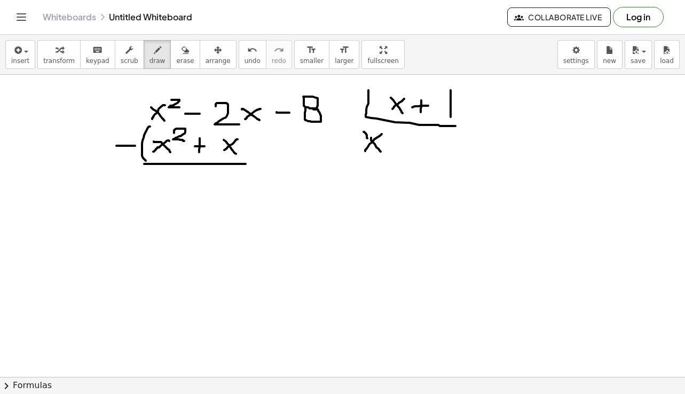
drag, startPoint x: 150, startPoint y: 127, endPoint x: 146, endPoint y: 161, distance: 34.4
drag, startPoint x: 237, startPoint y: 128, endPoint x: 244, endPoint y: 161, distance: 33.8
drag, startPoint x: 144, startPoint y: 171, endPoint x: 179, endPoint y: 186, distance: 37.6
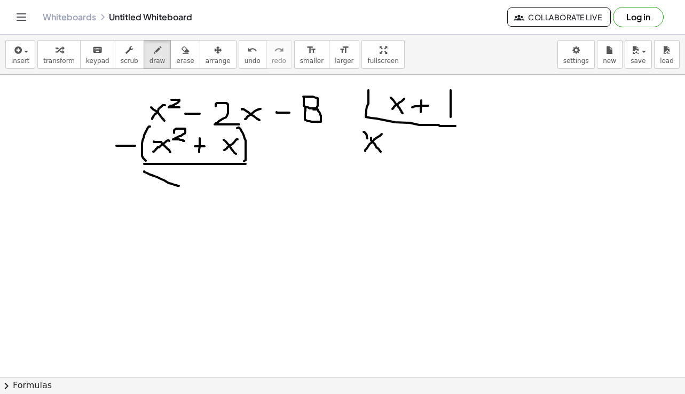
drag, startPoint x: 192, startPoint y: 182, endPoint x: 200, endPoint y: 182, distance: 8.5
drag, startPoint x: 215, startPoint y: 175, endPoint x: 215, endPoint y: 193, distance: 18.7
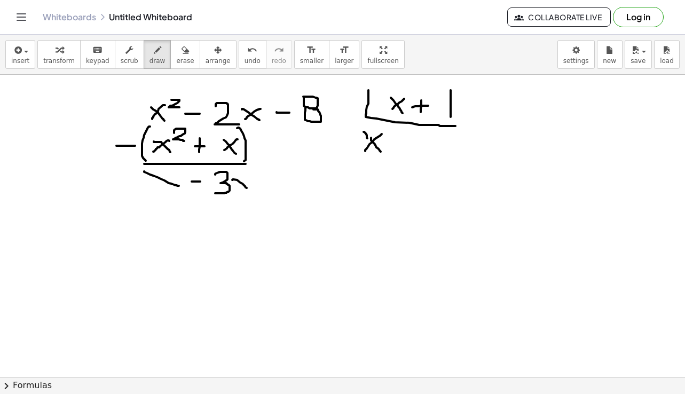
drag, startPoint x: 232, startPoint y: 180, endPoint x: 247, endPoint y: 188, distance: 17.2
drag, startPoint x: 246, startPoint y: 176, endPoint x: 236, endPoint y: 187, distance: 15.5
drag, startPoint x: 260, startPoint y: 186, endPoint x: 275, endPoint y: 185, distance: 15.5
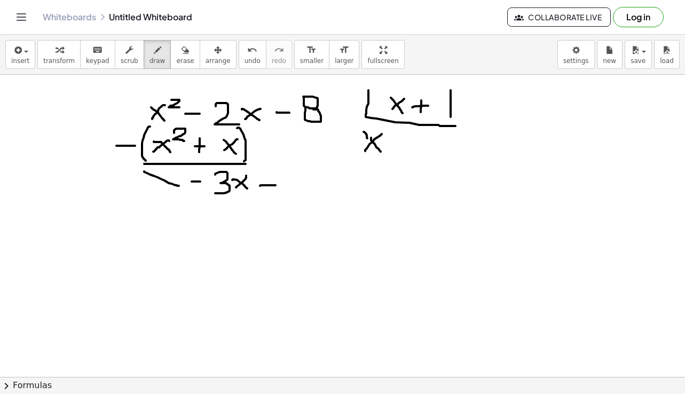
drag, startPoint x: 397, startPoint y: 145, endPoint x: 416, endPoint y: 141, distance: 19.1
drag, startPoint x: 417, startPoint y: 140, endPoint x: 418, endPoint y: 154, distance: 14.5
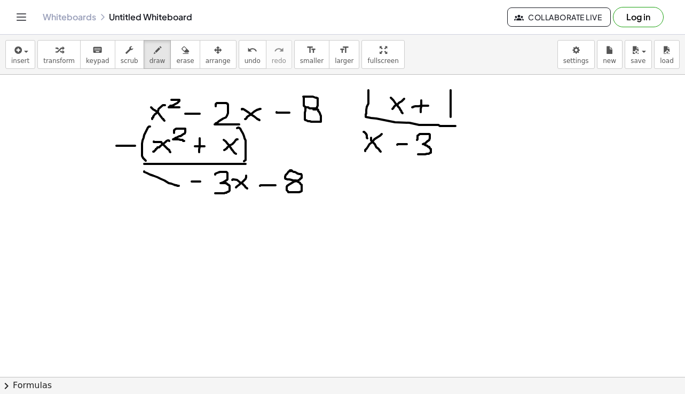
drag, startPoint x: 194, startPoint y: 206, endPoint x: 209, endPoint y: 206, distance: 14.9
drag, startPoint x: 216, startPoint y: 204, endPoint x: 220, endPoint y: 214, distance: 11.0
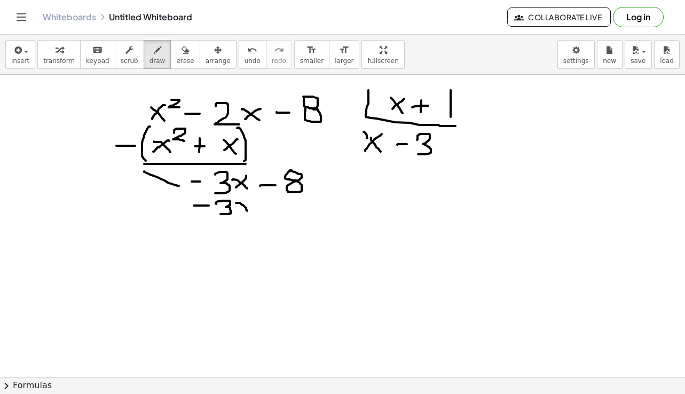
drag, startPoint x: 236, startPoint y: 203, endPoint x: 247, endPoint y: 211, distance: 13.8
drag, startPoint x: 249, startPoint y: 199, endPoint x: 238, endPoint y: 208, distance: 14.0
drag, startPoint x: 262, startPoint y: 208, endPoint x: 271, endPoint y: 208, distance: 9.6
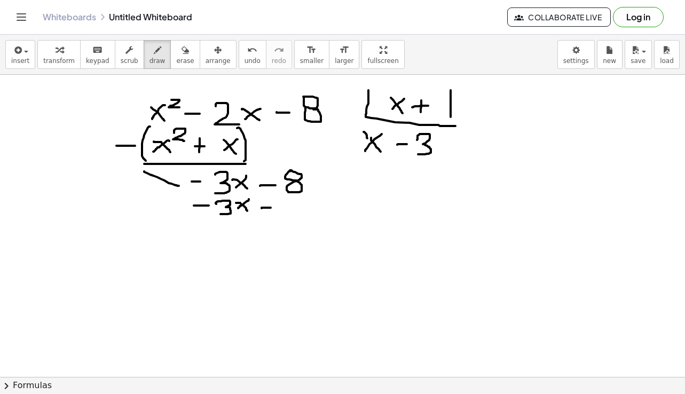
drag, startPoint x: 278, startPoint y: 201, endPoint x: 279, endPoint y: 214, distance: 12.9
drag, startPoint x: 201, startPoint y: 220, endPoint x: 309, endPoint y: 220, distance: 108.4
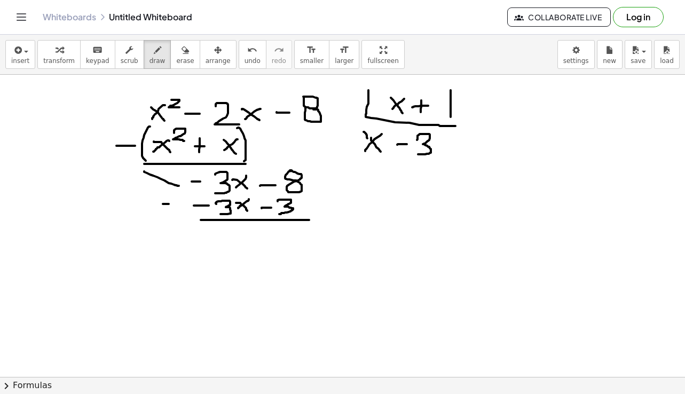
drag, startPoint x: 163, startPoint y: 204, endPoint x: 170, endPoint y: 204, distance: 7.5
drag, startPoint x: 190, startPoint y: 192, endPoint x: 187, endPoint y: 212, distance: 20.4
drag, startPoint x: 298, startPoint y: 196, endPoint x: 306, endPoint y: 217, distance: 21.8
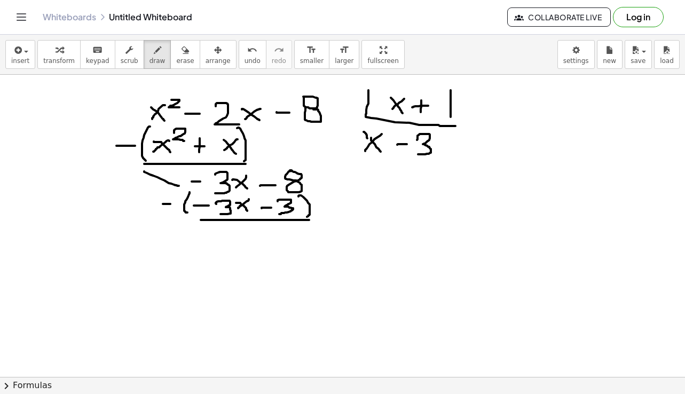
drag, startPoint x: 203, startPoint y: 227, endPoint x: 242, endPoint y: 239, distance: 40.6
drag, startPoint x: 261, startPoint y: 236, endPoint x: 272, endPoint y: 236, distance: 11.2
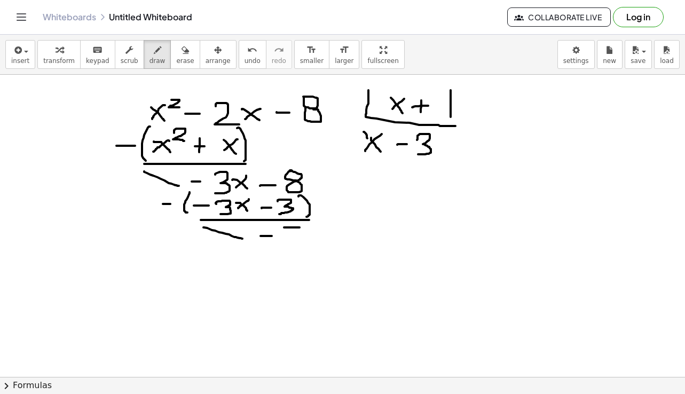
drag, startPoint x: 284, startPoint y: 227, endPoint x: 300, endPoint y: 227, distance: 15.5
drag, startPoint x: 285, startPoint y: 227, endPoint x: 280, endPoint y: 243, distance: 16.6
drag, startPoint x: 381, startPoint y: 201, endPoint x: 376, endPoint y: 220, distance: 19.9
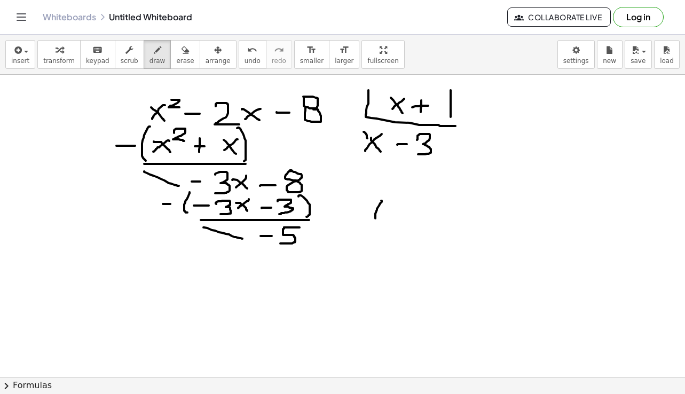
drag, startPoint x: 386, startPoint y: 204, endPoint x: 398, endPoint y: 217, distance: 17.4
drag, startPoint x: 395, startPoint y: 208, endPoint x: 388, endPoint y: 214, distance: 9.1
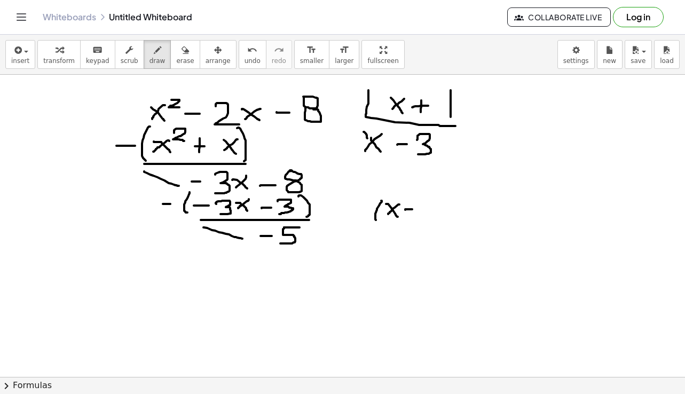
drag, startPoint x: 405, startPoint y: 210, endPoint x: 412, endPoint y: 209, distance: 7.0
drag, startPoint x: 422, startPoint y: 202, endPoint x: 419, endPoint y: 223, distance: 21.0
drag, startPoint x: 437, startPoint y: 199, endPoint x: 437, endPoint y: 223, distance: 24.0
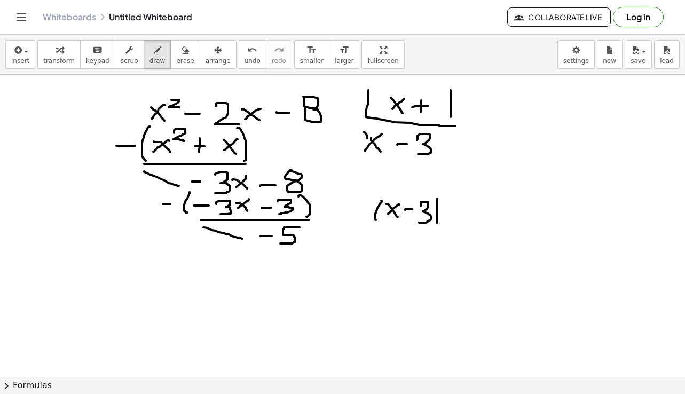
drag, startPoint x: 448, startPoint y: 198, endPoint x: 450, endPoint y: 227, distance: 29.9
drag, startPoint x: 458, startPoint y: 206, endPoint x: 467, endPoint y: 220, distance: 17.0
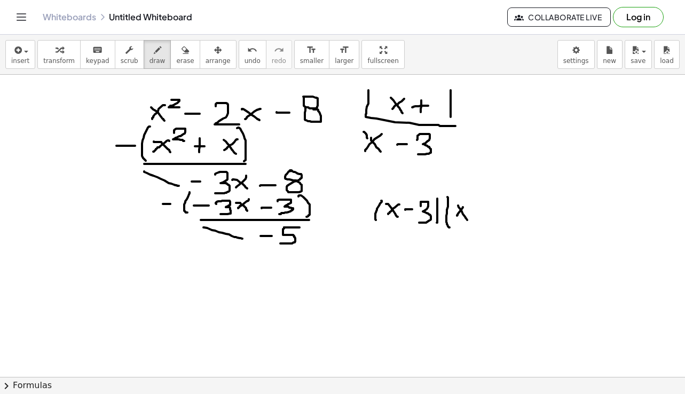
drag, startPoint x: 462, startPoint y: 208, endPoint x: 457, endPoint y: 216, distance: 9.2
drag, startPoint x: 477, startPoint y: 206, endPoint x: 477, endPoint y: 220, distance: 13.9
drag, startPoint x: 471, startPoint y: 215, endPoint x: 481, endPoint y: 215, distance: 9.6
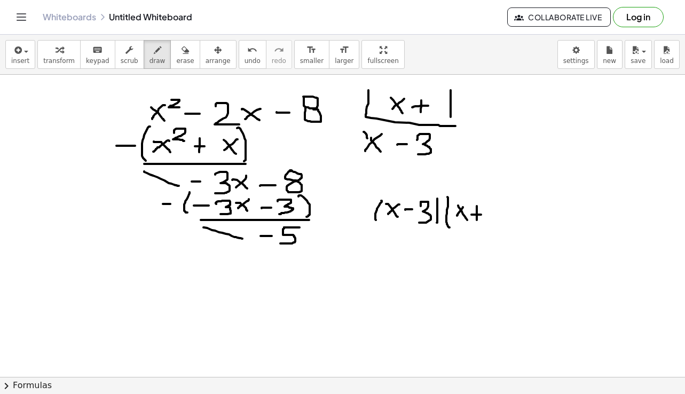
drag, startPoint x: 490, startPoint y: 201, endPoint x: 492, endPoint y: 218, distance: 16.6
drag, startPoint x: 494, startPoint y: 188, endPoint x: 495, endPoint y: 227, distance: 38.5
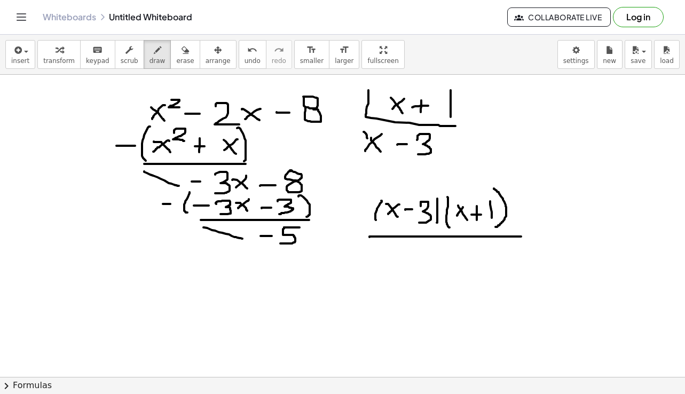
drag, startPoint x: 369, startPoint y: 237, endPoint x: 521, endPoint y: 237, distance: 151.6
drag, startPoint x: 424, startPoint y: 248, endPoint x: 446, endPoint y: 259, distance: 25.1
drag, startPoint x: 446, startPoint y: 248, endPoint x: 435, endPoint y: 256, distance: 13.8
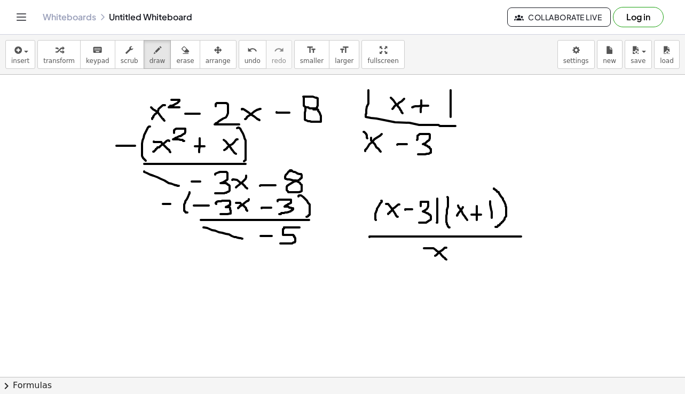
drag, startPoint x: 459, startPoint y: 247, endPoint x: 460, endPoint y: 258, distance: 10.7
drag, startPoint x: 455, startPoint y: 253, endPoint x: 465, endPoint y: 253, distance: 10.1
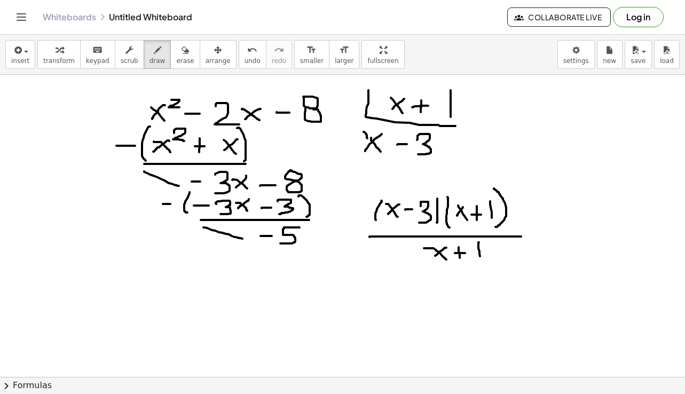
drag, startPoint x: 479, startPoint y: 242, endPoint x: 480, endPoint y: 259, distance: 17.1
drag, startPoint x: 535, startPoint y: 226, endPoint x: 541, endPoint y: 226, distance: 5.9
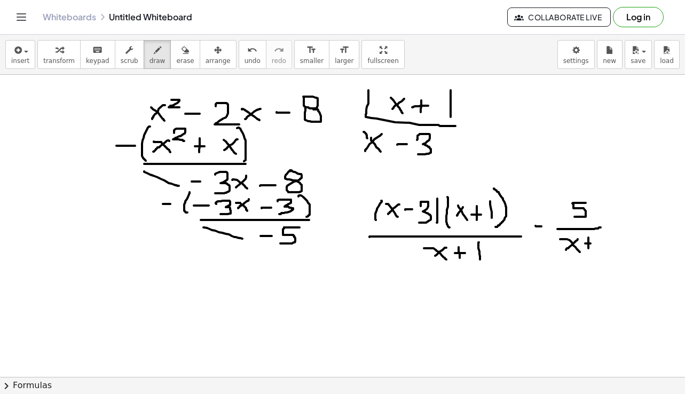
click at [176, 55] on div "button" at bounding box center [185, 49] width 18 height 13
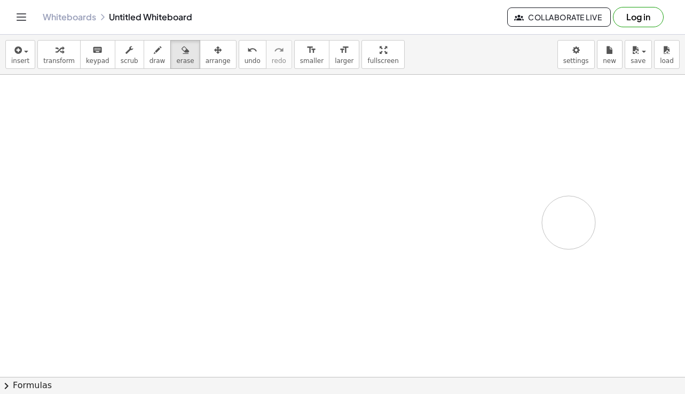
drag, startPoint x: 136, startPoint y: 98, endPoint x: 569, endPoint y: 223, distance: 450.5
click at [170, 61] on button "erase" at bounding box center [184, 54] width 29 height 29
click at [149, 59] on span "draw" at bounding box center [157, 60] width 16 height 7
drag, startPoint x: 170, startPoint y: 122, endPoint x: 195, endPoint y: 132, distance: 27.3
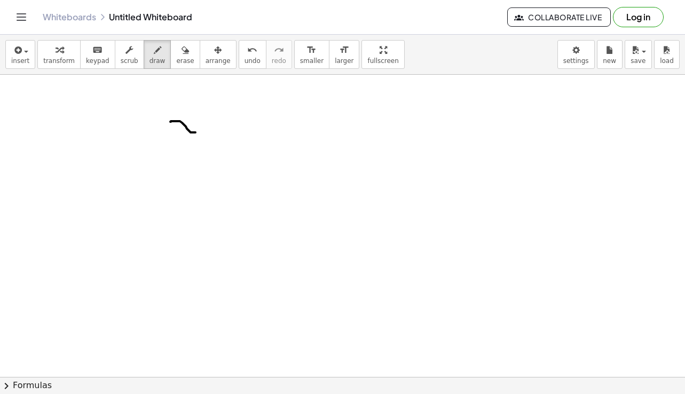
drag, startPoint x: 192, startPoint y: 119, endPoint x: 174, endPoint y: 133, distance: 23.2
drag, startPoint x: 200, startPoint y: 109, endPoint x: 213, endPoint y: 119, distance: 15.7
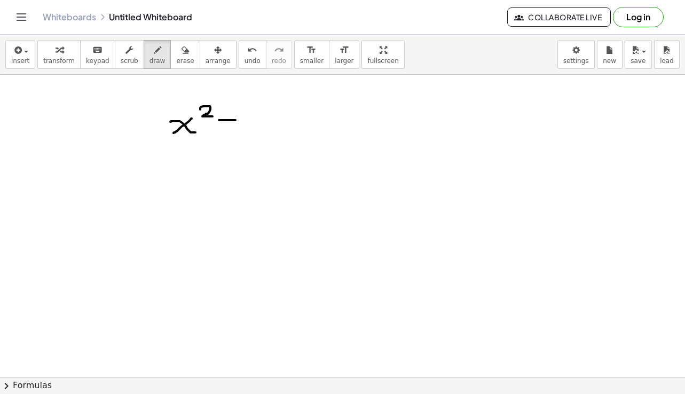
drag, startPoint x: 219, startPoint y: 120, endPoint x: 236, endPoint y: 120, distance: 17.1
drag, startPoint x: 246, startPoint y: 112, endPoint x: 263, endPoint y: 137, distance: 30.5
drag, startPoint x: 256, startPoint y: 126, endPoint x: 272, endPoint y: 126, distance: 16.0
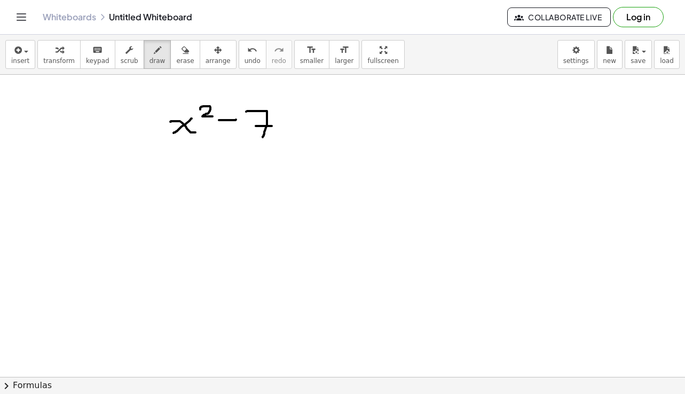
drag, startPoint x: 300, startPoint y: 105, endPoint x: 380, endPoint y: 134, distance: 85.1
drag, startPoint x: 311, startPoint y: 111, endPoint x: 332, endPoint y: 127, distance: 26.3
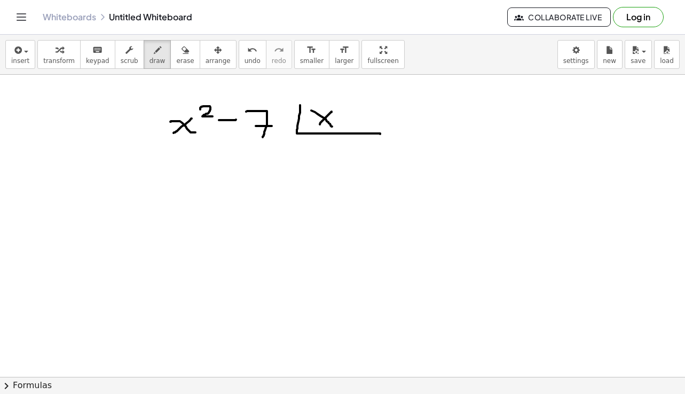
drag, startPoint x: 332, startPoint y: 112, endPoint x: 318, endPoint y: 126, distance: 19.3
drag, startPoint x: 346, startPoint y: 113, endPoint x: 345, endPoint y: 125, distance: 12.3
drag, startPoint x: 343, startPoint y: 121, endPoint x: 353, endPoint y: 120, distance: 10.2
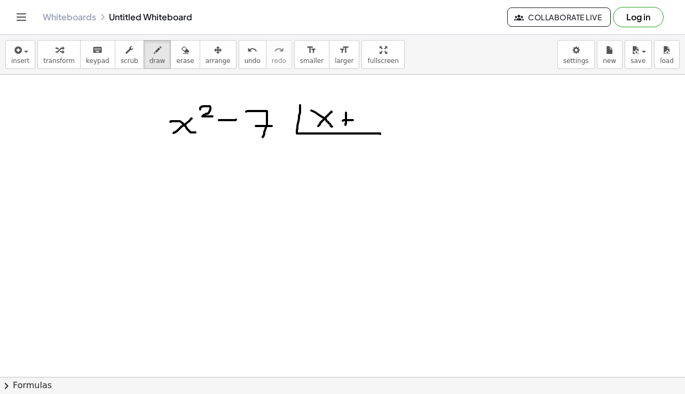
drag, startPoint x: 361, startPoint y: 107, endPoint x: 365, endPoint y: 128, distance: 21.6
drag, startPoint x: 306, startPoint y: 152, endPoint x: 327, endPoint y: 161, distance: 22.0
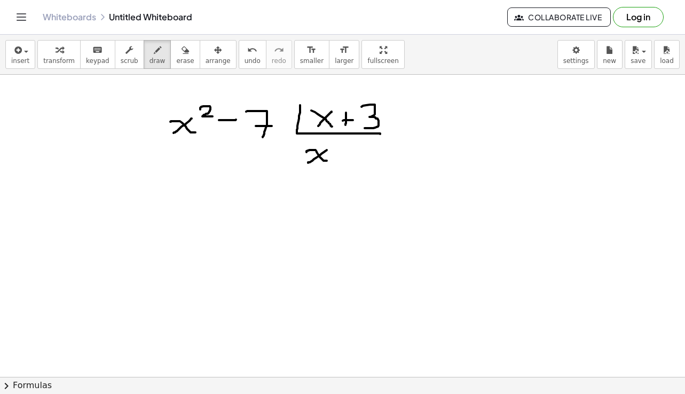
drag, startPoint x: 327, startPoint y: 150, endPoint x: 308, endPoint y: 163, distance: 22.7
drag, startPoint x: 159, startPoint y: 148, endPoint x: 168, endPoint y: 160, distance: 14.8
drag, startPoint x: 167, startPoint y: 148, endPoint x: 159, endPoint y: 160, distance: 15.0
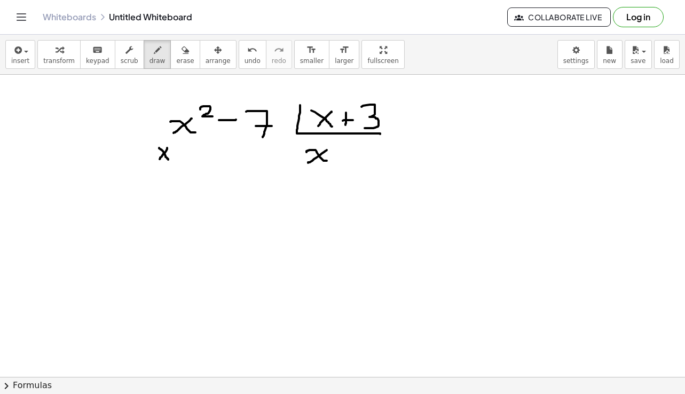
drag, startPoint x: 171, startPoint y: 144, endPoint x: 179, endPoint y: 150, distance: 10.3
drag, startPoint x: 207, startPoint y: 146, endPoint x: 208, endPoint y: 160, distance: 13.9
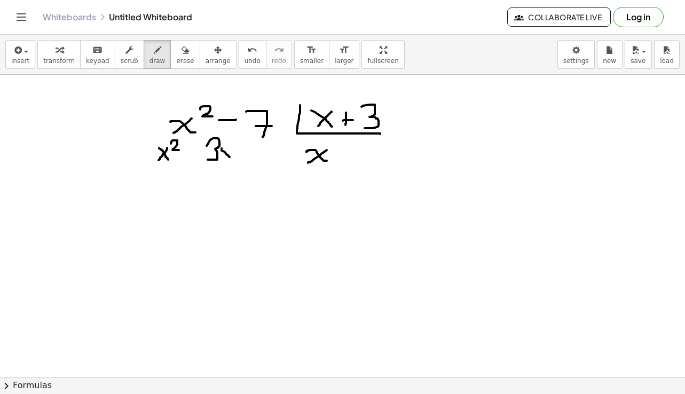
drag, startPoint x: 222, startPoint y: 148, endPoint x: 230, endPoint y: 157, distance: 12.1
drag, startPoint x: 232, startPoint y: 148, endPoint x: 221, endPoint y: 159, distance: 15.5
drag, startPoint x: 140, startPoint y: 152, endPoint x: 148, endPoint y: 152, distance: 8.6
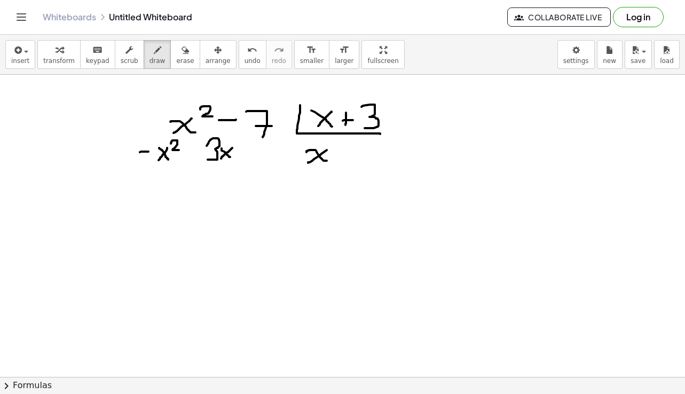
drag, startPoint x: 186, startPoint y: 153, endPoint x: 196, endPoint y: 153, distance: 10.1
drag, startPoint x: 152, startPoint y: 165, endPoint x: 245, endPoint y: 163, distance: 93.5
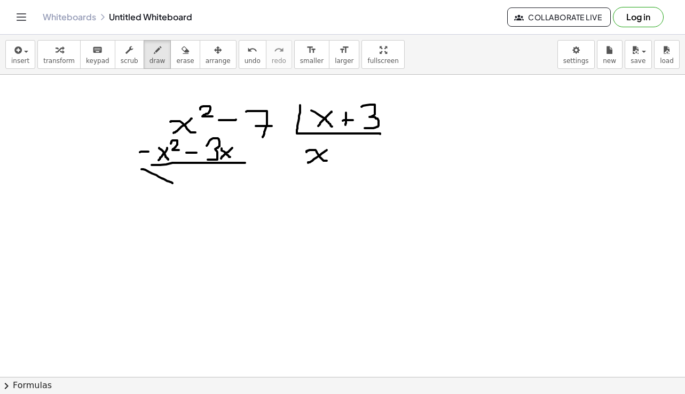
drag, startPoint x: 141, startPoint y: 169, endPoint x: 172, endPoint y: 183, distance: 33.9
drag, startPoint x: 185, startPoint y: 180, endPoint x: 193, endPoint y: 180, distance: 7.5
drag, startPoint x: 201, startPoint y: 174, endPoint x: 198, endPoint y: 192, distance: 18.3
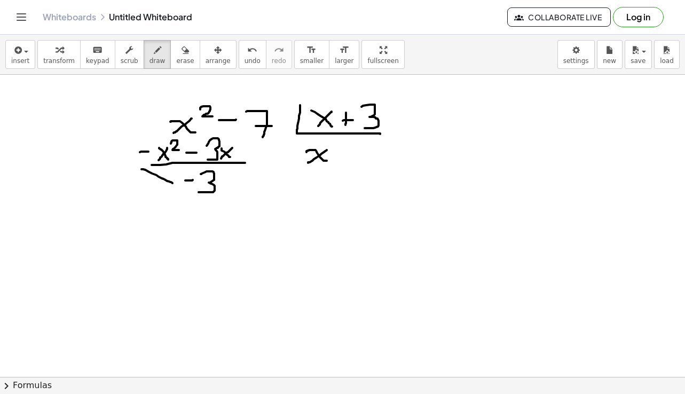
drag, startPoint x: 217, startPoint y: 178, endPoint x: 231, endPoint y: 185, distance: 15.5
drag, startPoint x: 230, startPoint y: 175, endPoint x: 220, endPoint y: 185, distance: 13.2
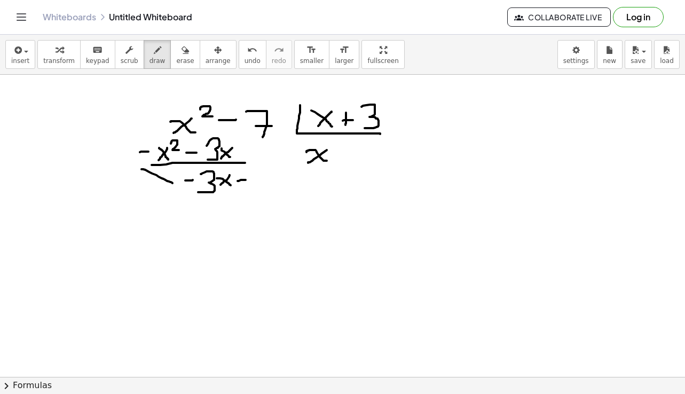
drag, startPoint x: 238, startPoint y: 181, endPoint x: 246, endPoint y: 180, distance: 8.1
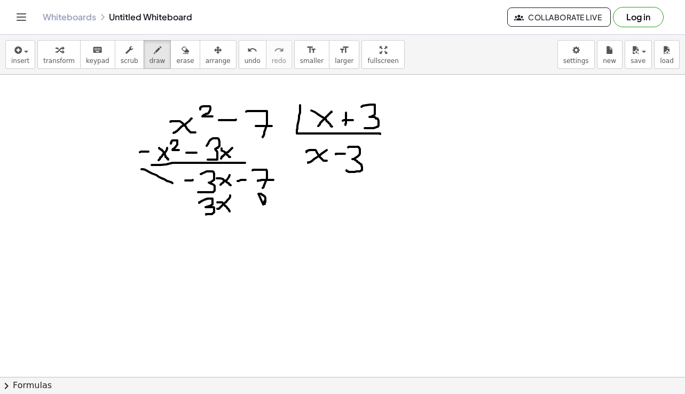
click at [245, 61] on span "undo" at bounding box center [253, 60] width 16 height 7
drag, startPoint x: 244, startPoint y: 199, endPoint x: 242, endPoint y: 212, distance: 13.0
drag, startPoint x: 236, startPoint y: 204, endPoint x: 252, endPoint y: 204, distance: 16.0
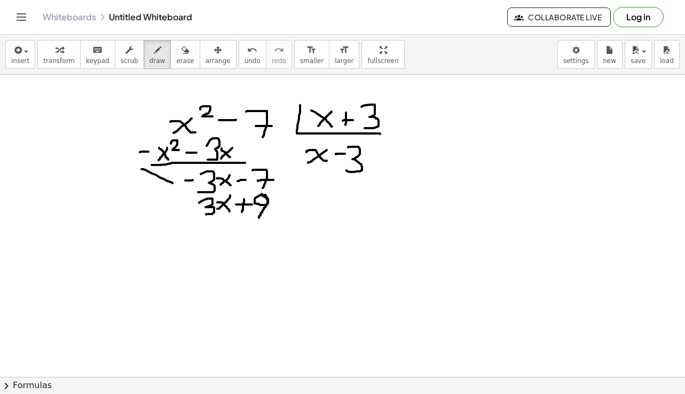
drag, startPoint x: 184, startPoint y: 217, endPoint x: 269, endPoint y: 217, distance: 84.9
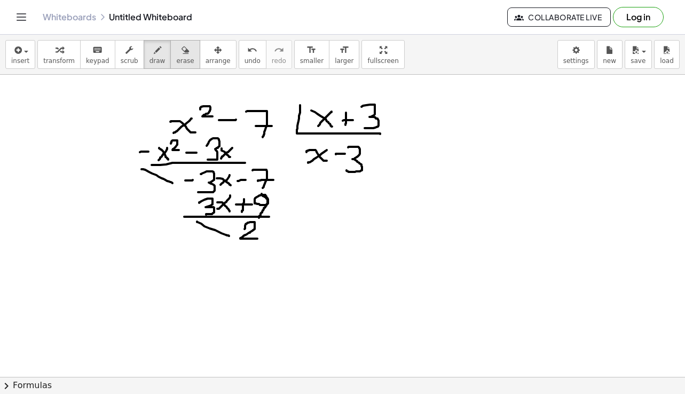
click at [180, 58] on button "erase" at bounding box center [184, 54] width 29 height 29
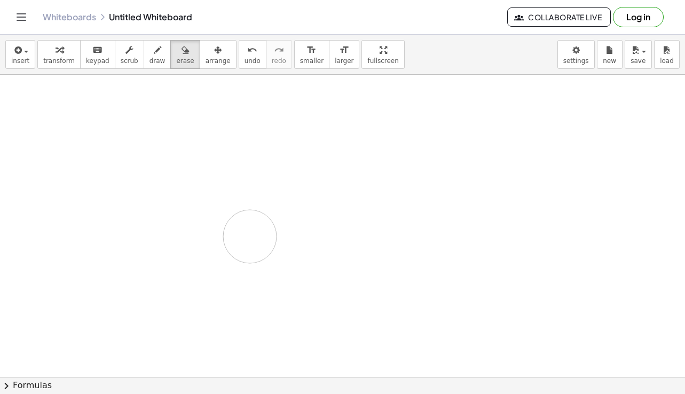
drag, startPoint x: 154, startPoint y: 96, endPoint x: 248, endPoint y: 237, distance: 169.0
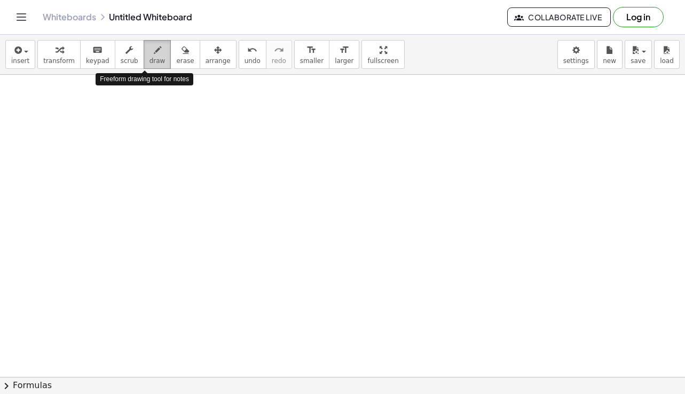
click at [149, 58] on span "draw" at bounding box center [157, 60] width 16 height 7
drag, startPoint x: 157, startPoint y: 122, endPoint x: 175, endPoint y: 135, distance: 21.0
drag, startPoint x: 178, startPoint y: 114, endPoint x: 149, endPoint y: 138, distance: 37.5
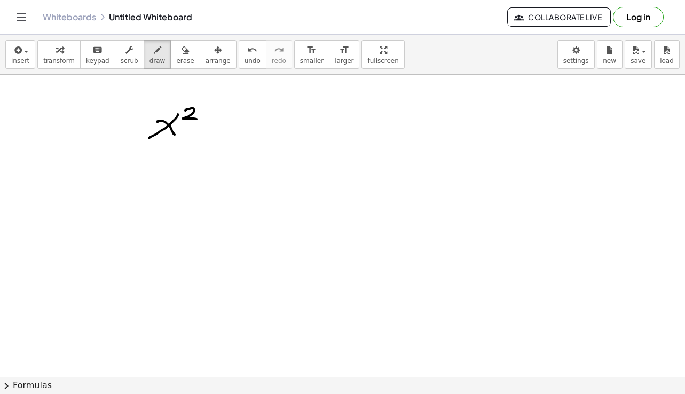
drag, startPoint x: 185, startPoint y: 111, endPoint x: 196, endPoint y: 119, distance: 14.1
drag, startPoint x: 211, startPoint y: 121, endPoint x: 210, endPoint y: 138, distance: 17.6
drag, startPoint x: 203, startPoint y: 130, endPoint x: 217, endPoint y: 130, distance: 14.4
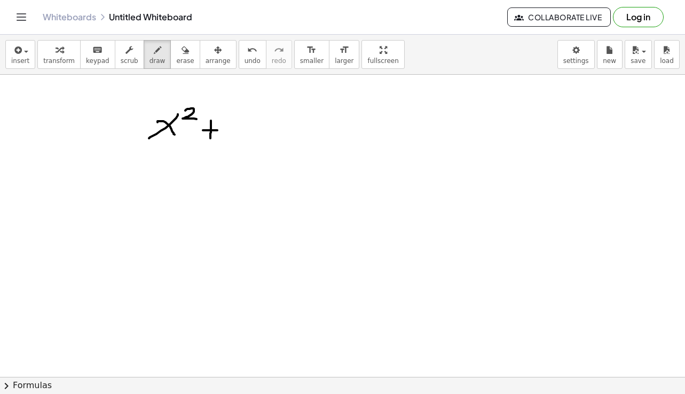
drag, startPoint x: 231, startPoint y: 115, endPoint x: 249, endPoint y: 115, distance: 17.6
drag, startPoint x: 230, startPoint y: 115, endPoint x: 230, endPoint y: 136, distance: 20.3
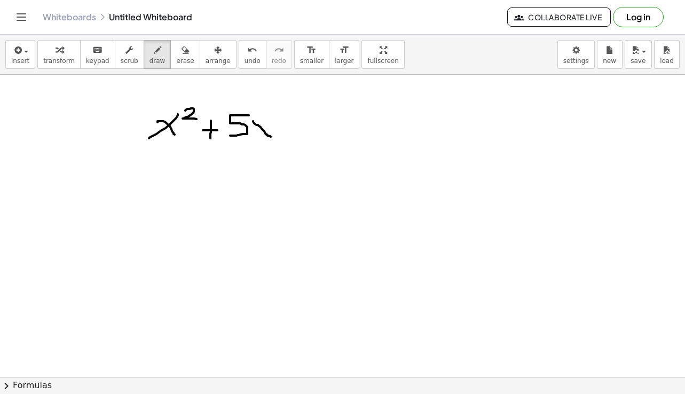
drag, startPoint x: 253, startPoint y: 121, endPoint x: 272, endPoint y: 137, distance: 24.7
drag, startPoint x: 273, startPoint y: 121, endPoint x: 257, endPoint y: 138, distance: 23.1
drag, startPoint x: 294, startPoint y: 122, endPoint x: 289, endPoint y: 141, distance: 19.8
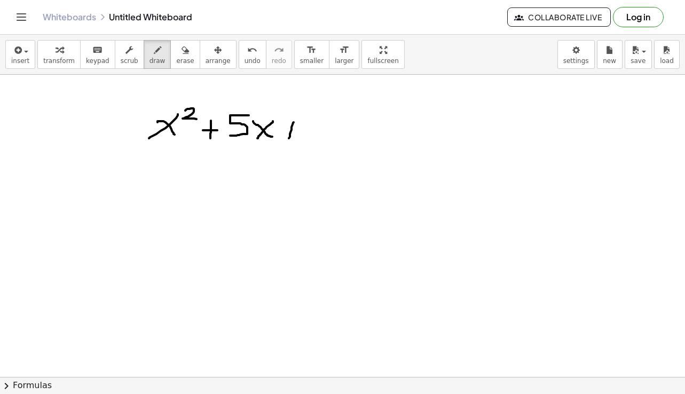
drag, startPoint x: 284, startPoint y: 131, endPoint x: 296, endPoint y: 130, distance: 12.3
drag, startPoint x: 310, startPoint y: 115, endPoint x: 320, endPoint y: 115, distance: 10.2
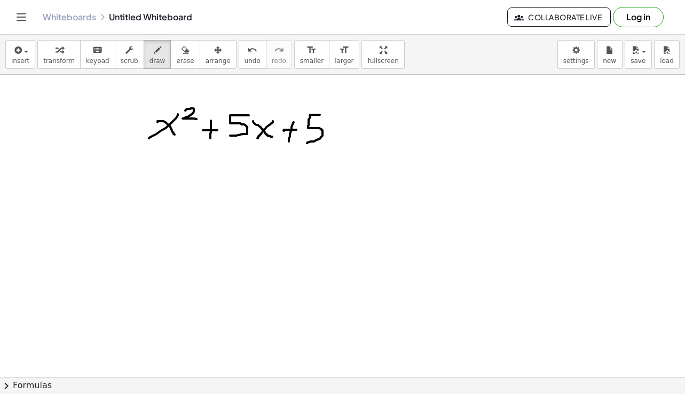
drag, startPoint x: 309, startPoint y: 125, endPoint x: 307, endPoint y: 143, distance: 17.7
drag, startPoint x: 363, startPoint y: 103, endPoint x: 443, endPoint y: 148, distance: 91.8
drag, startPoint x: 380, startPoint y: 118, endPoint x: 396, endPoint y: 136, distance: 24.6
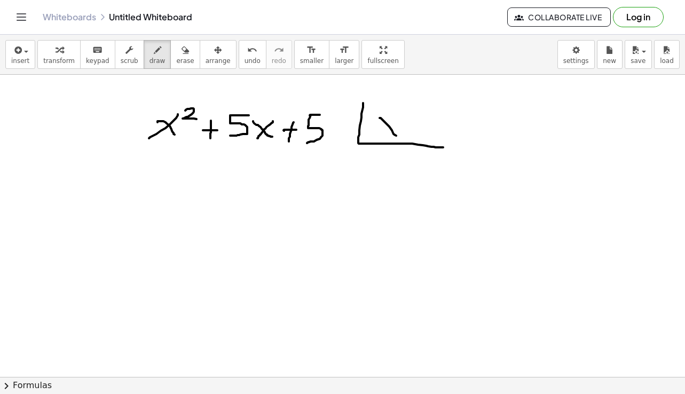
drag, startPoint x: 395, startPoint y: 121, endPoint x: 384, endPoint y: 129, distance: 13.7
drag, startPoint x: 407, startPoint y: 119, endPoint x: 410, endPoint y: 141, distance: 22.1
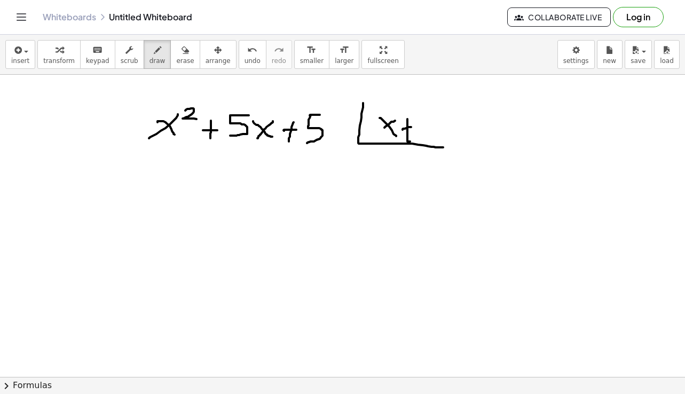
drag, startPoint x: 403, startPoint y: 130, endPoint x: 411, endPoint y: 127, distance: 8.9
drag, startPoint x: 429, startPoint y: 114, endPoint x: 425, endPoint y: 135, distance: 20.7
drag, startPoint x: 373, startPoint y: 162, endPoint x: 389, endPoint y: 174, distance: 19.9
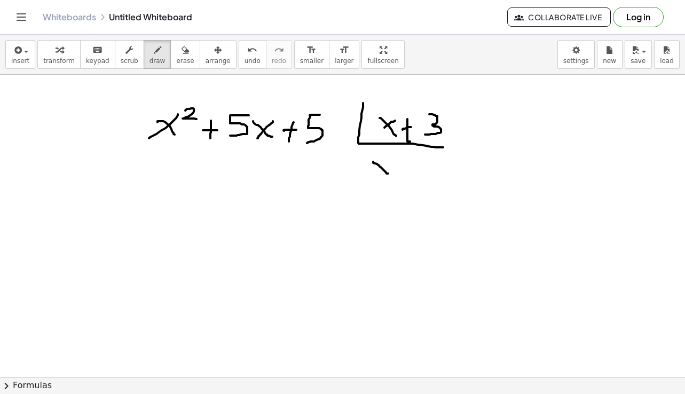
drag, startPoint x: 389, startPoint y: 159, endPoint x: 374, endPoint y: 174, distance: 21.9
drag, startPoint x: 166, startPoint y: 153, endPoint x: 181, endPoint y: 160, distance: 16.7
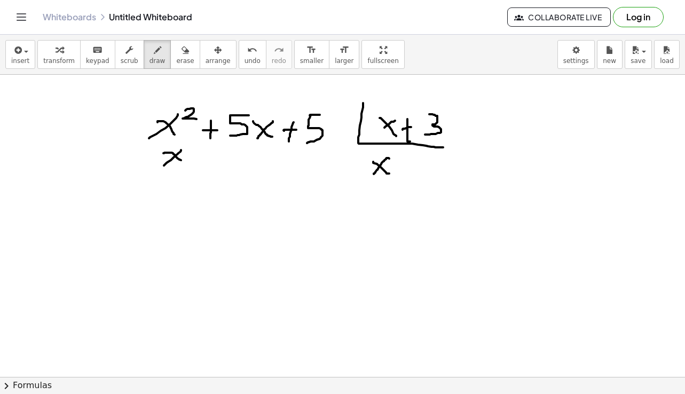
drag, startPoint x: 181, startPoint y: 150, endPoint x: 164, endPoint y: 166, distance: 23.1
drag, startPoint x: 187, startPoint y: 144, endPoint x: 193, endPoint y: 154, distance: 11.7
drag, startPoint x: 231, startPoint y: 152, endPoint x: 225, endPoint y: 167, distance: 16.6
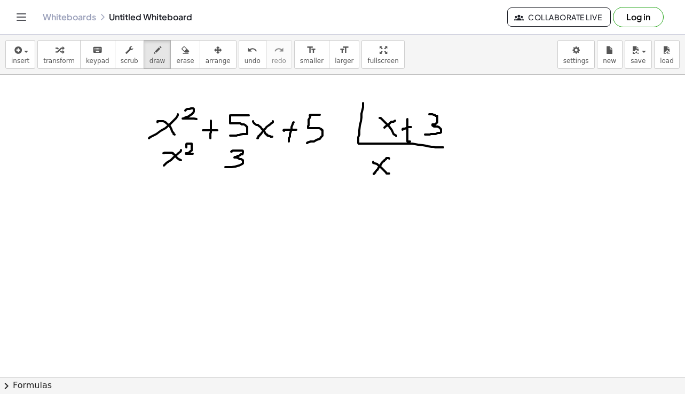
drag, startPoint x: 253, startPoint y: 154, endPoint x: 269, endPoint y: 168, distance: 21.2
drag, startPoint x: 267, startPoint y: 154, endPoint x: 251, endPoint y: 165, distance: 19.6
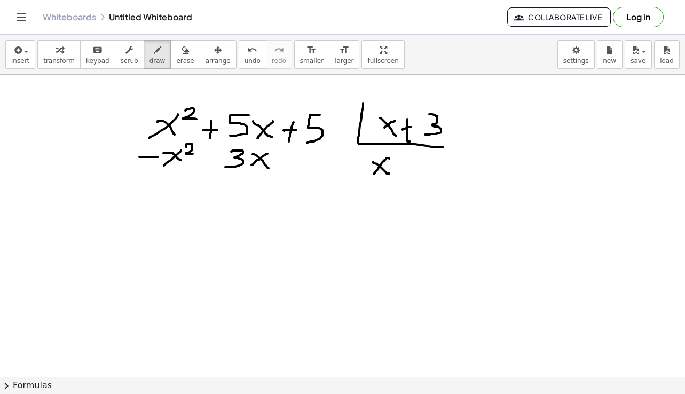
drag, startPoint x: 139, startPoint y: 157, endPoint x: 158, endPoint y: 157, distance: 18.7
drag, startPoint x: 198, startPoint y: 161, endPoint x: 216, endPoint y: 160, distance: 18.2
drag, startPoint x: 155, startPoint y: 171, endPoint x: 266, endPoint y: 174, distance: 111.6
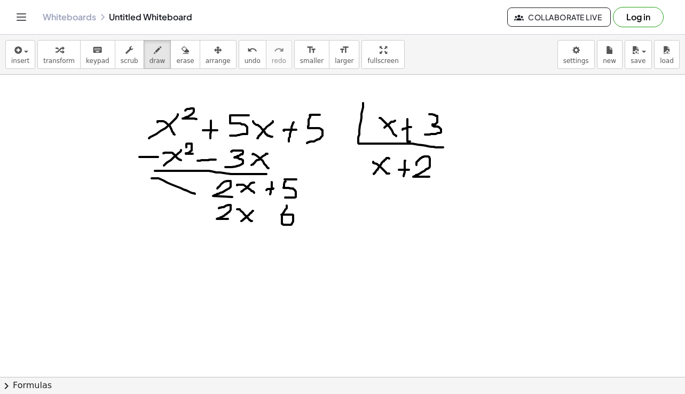
drag, startPoint x: 216, startPoint y: 233, endPoint x: 253, endPoint y: 243, distance: 38.2
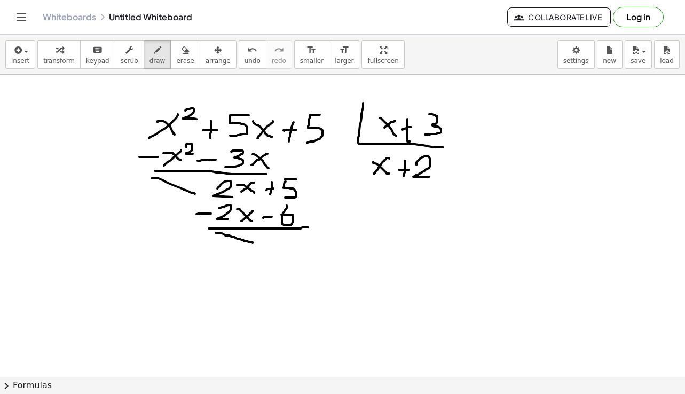
drag, startPoint x: 267, startPoint y: 243, endPoint x: 277, endPoint y: 243, distance: 10.1
drag, startPoint x: 288, startPoint y: 232, endPoint x: 286, endPoint y: 251, distance: 19.4
